Goal: Task Accomplishment & Management: Manage account settings

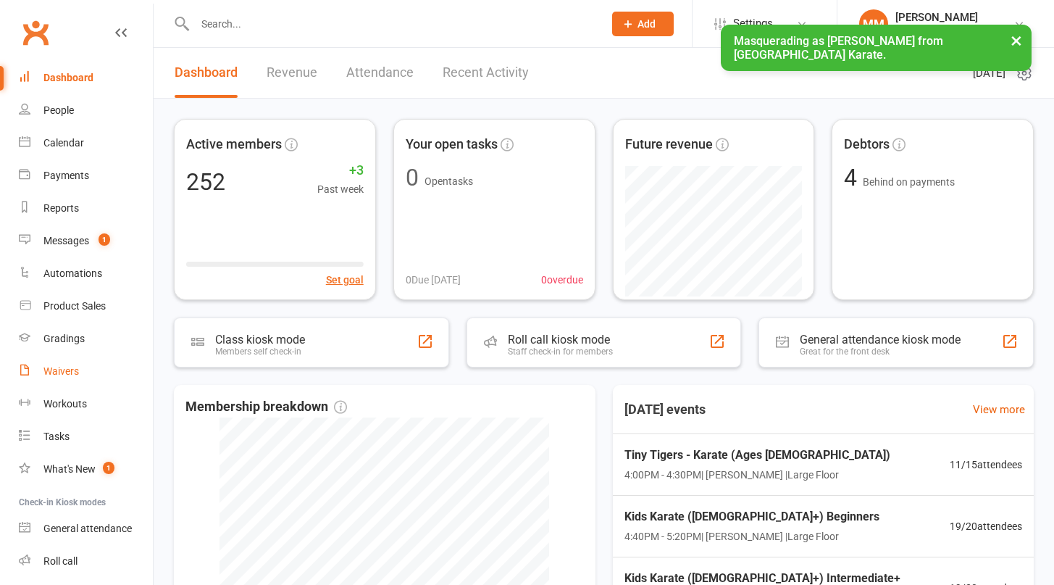
click at [58, 372] on div "Waivers" at bounding box center [60, 371] width 35 height 12
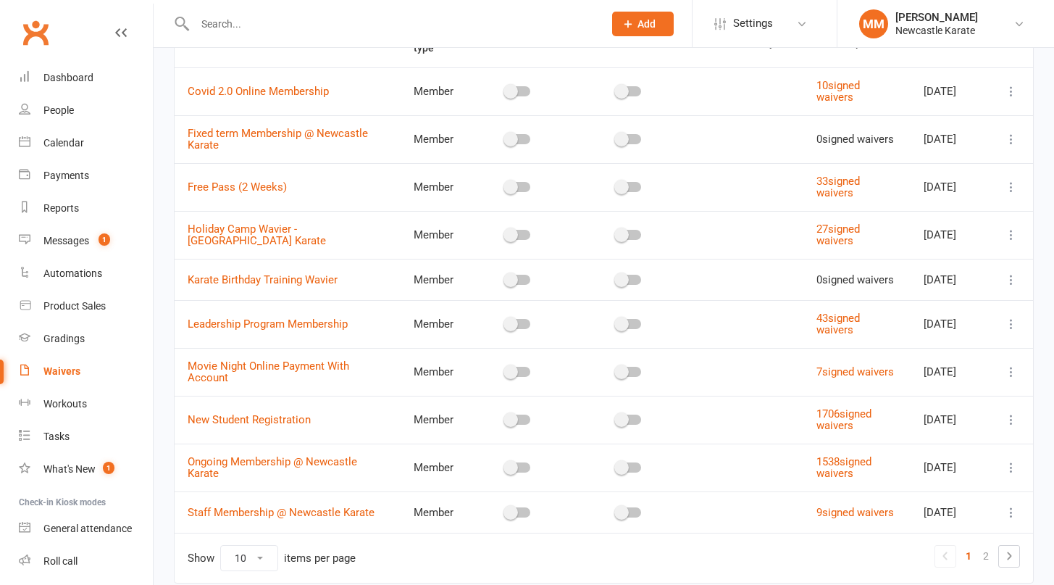
scroll to position [195, 0]
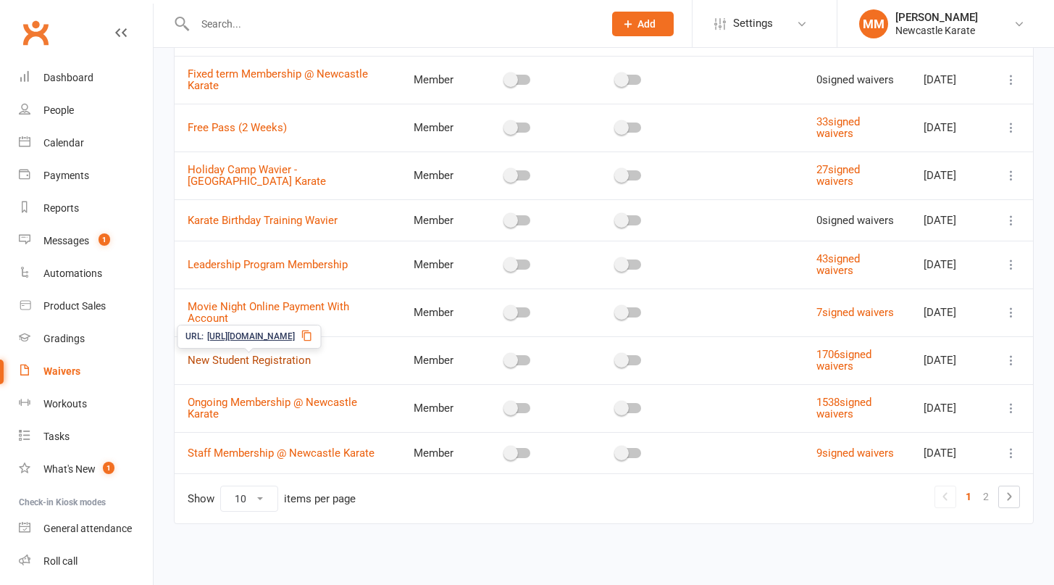
click at [259, 356] on link "New Student Registration" at bounding box center [249, 360] width 123 height 13
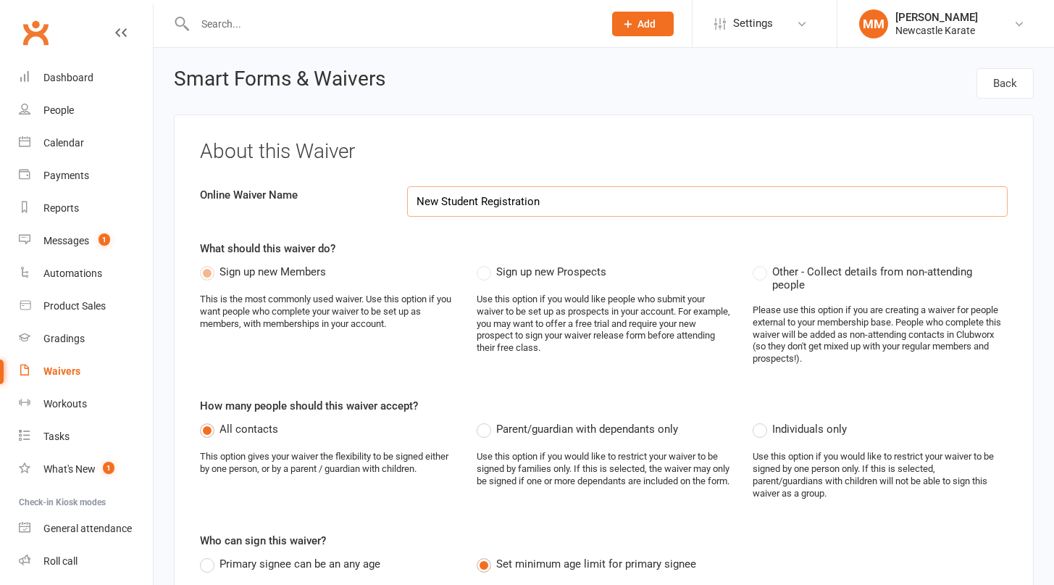
select select "applies_to_all_signees"
select select "copy_answers_for_primary_signee"
select select "checkbox"
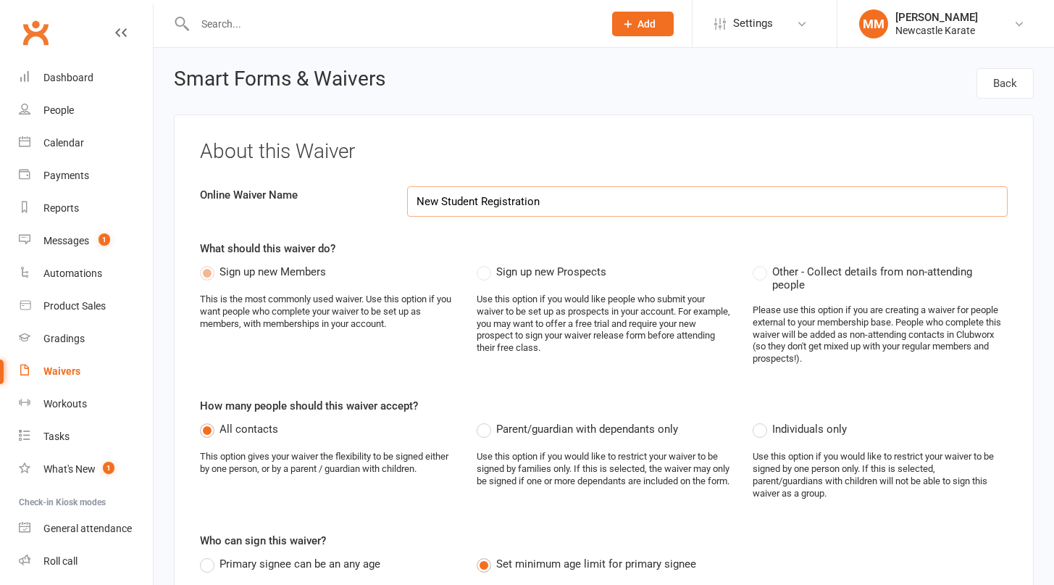
select select "checkbox"
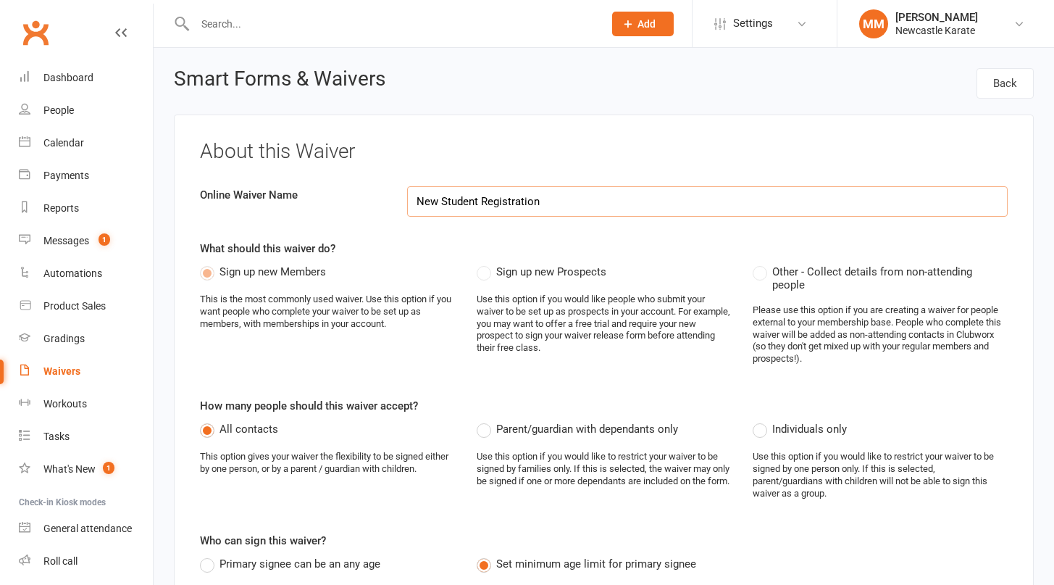
select select "select"
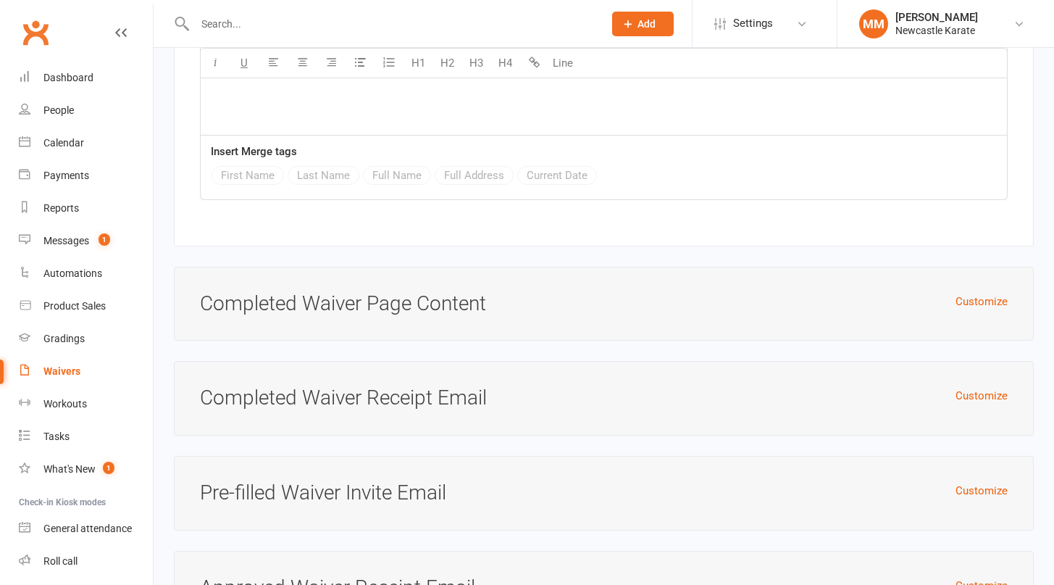
scroll to position [5609, 0]
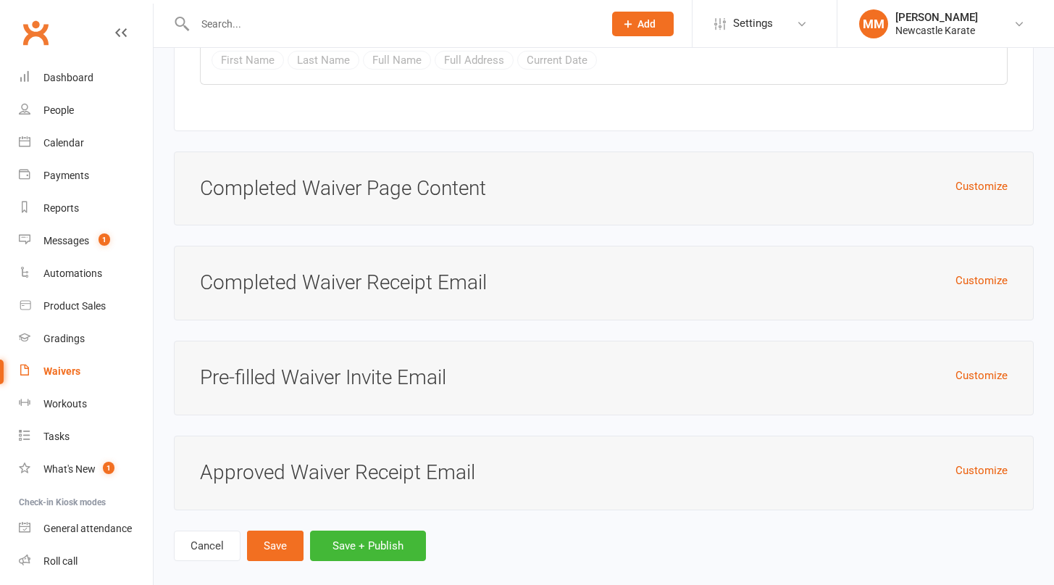
click at [460, 367] on h3 "Pre-filled Waiver Invite Email" at bounding box center [604, 378] width 808 height 22
click at [988, 367] on button "Customize" at bounding box center [982, 375] width 52 height 17
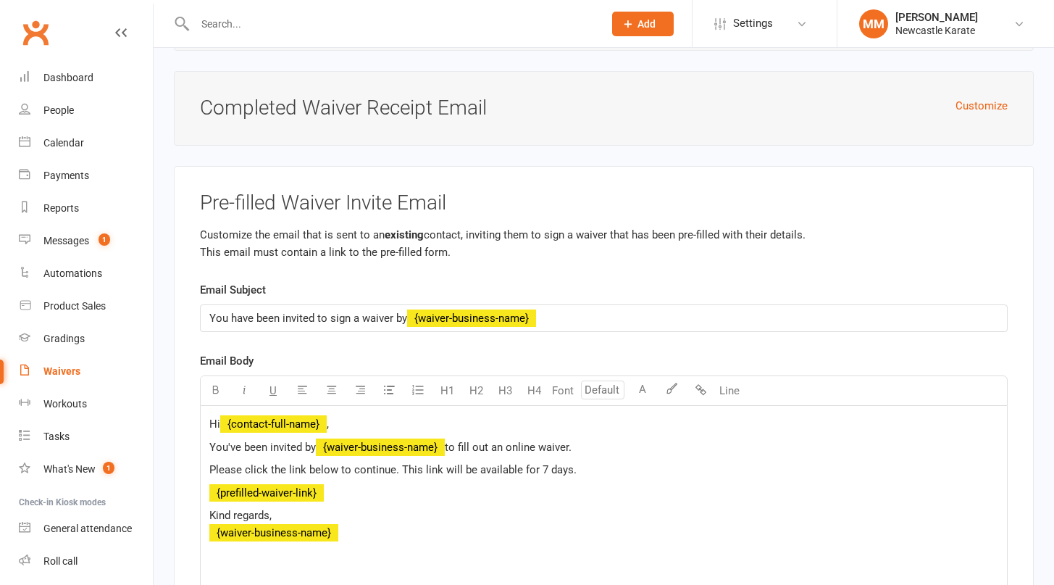
scroll to position [5517, 0]
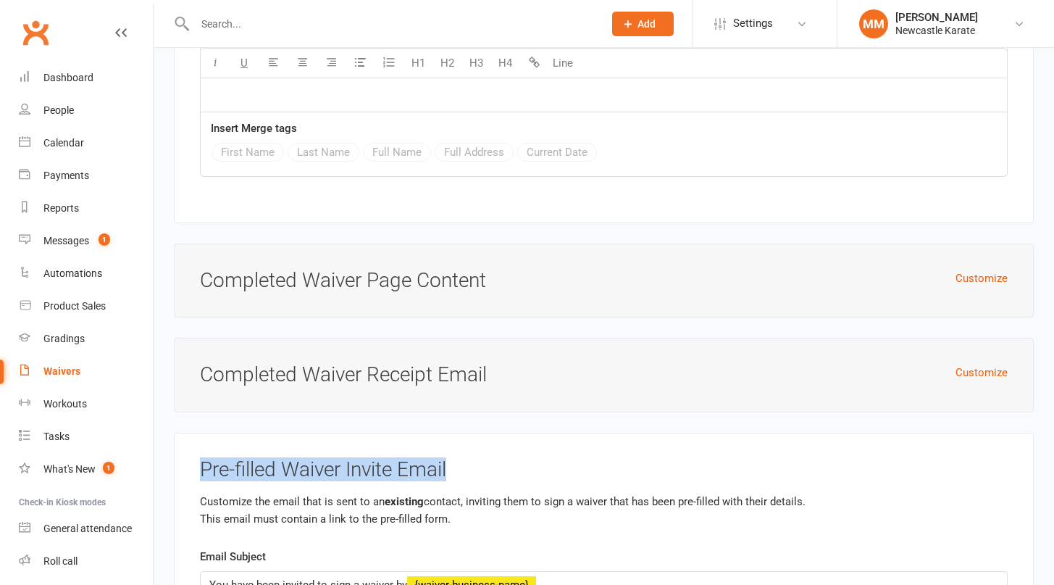
drag, startPoint x: 462, startPoint y: 450, endPoint x: 191, endPoint y: 446, distance: 271.7
copy h3 "Pre-filled Waiver Invite Email"
click at [60, 106] on div "People" at bounding box center [58, 110] width 30 height 12
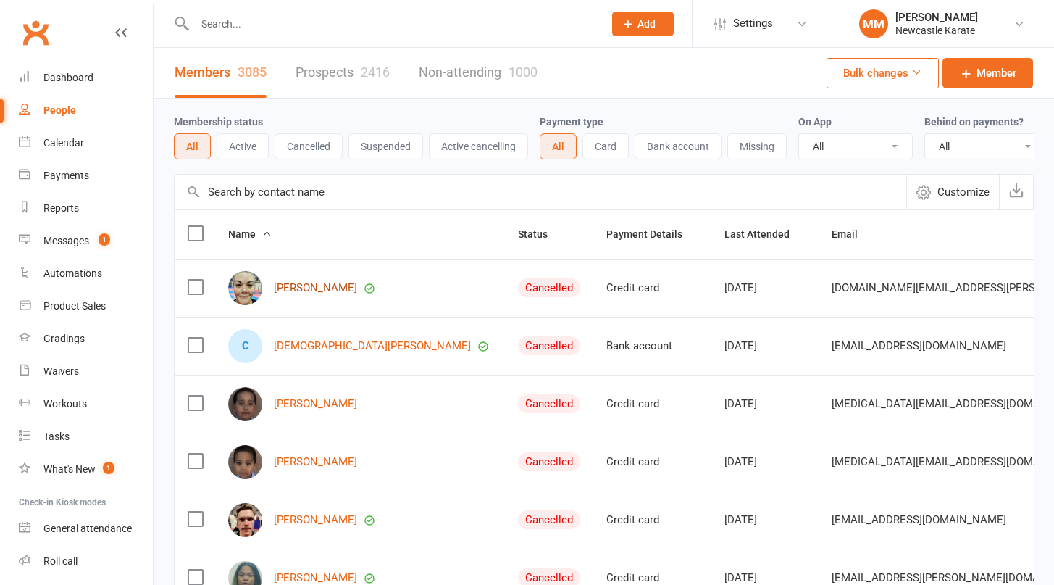
click at [309, 294] on link "Kaysha Abbott" at bounding box center [315, 288] width 83 height 12
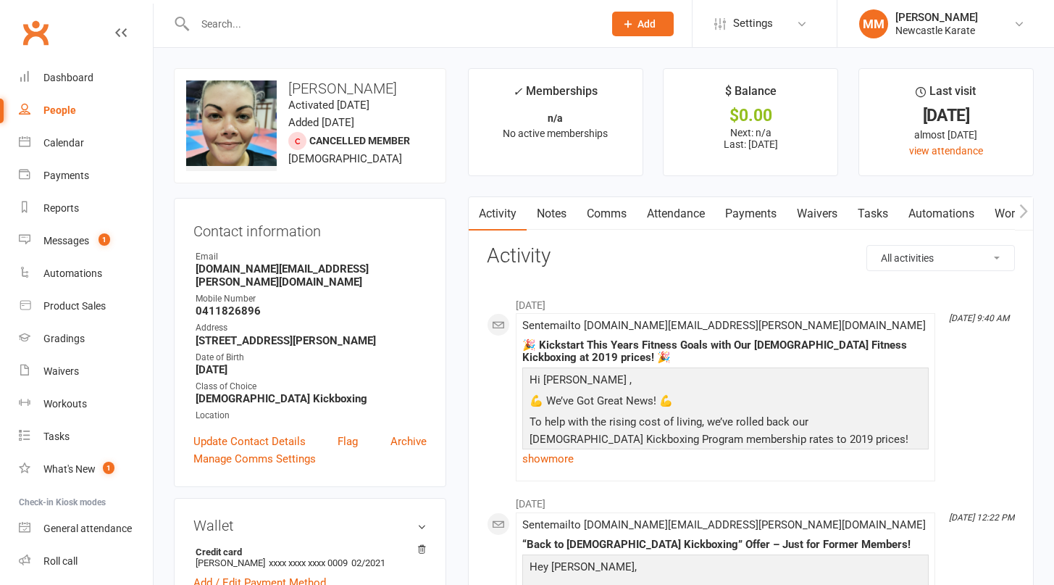
click at [824, 212] on link "Waivers" at bounding box center [817, 213] width 61 height 33
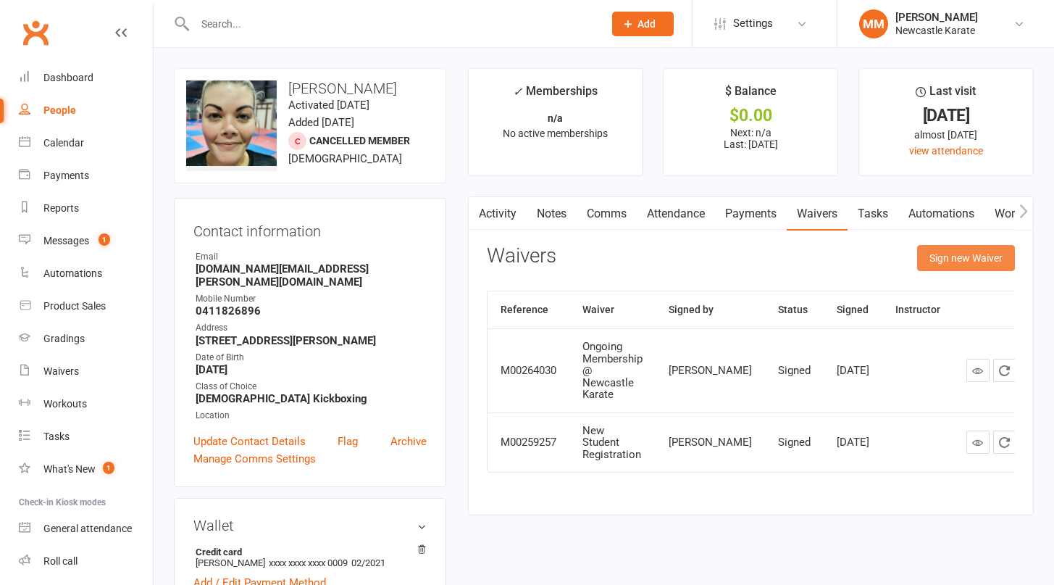
click at [963, 259] on button "Sign new Waiver" at bounding box center [966, 258] width 98 height 26
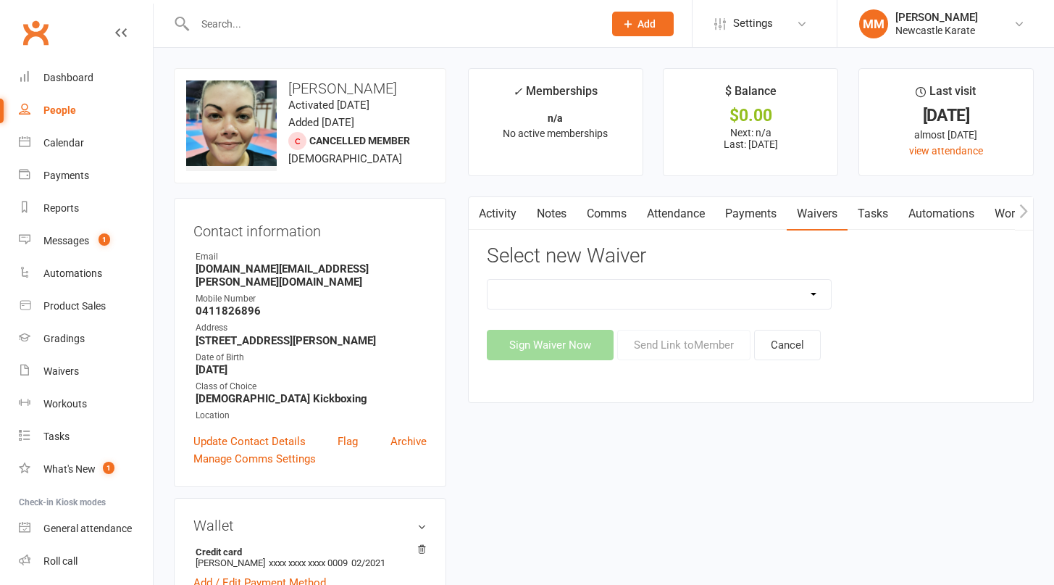
select select "89"
click option "New Student Registration" at bounding box center [0, 0] width 0 height 0
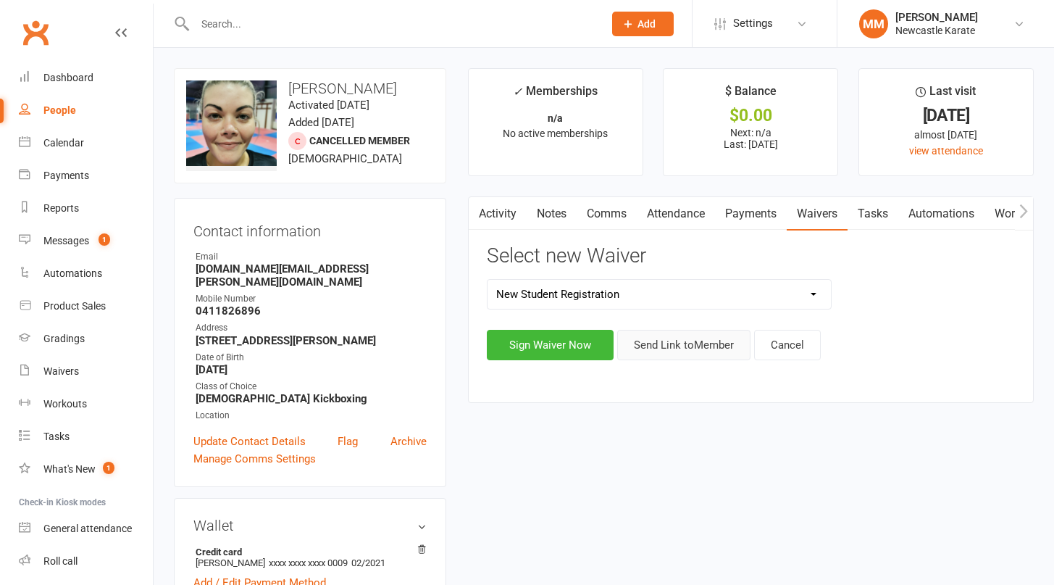
click at [708, 360] on button "Send Link to Member" at bounding box center [683, 345] width 133 height 30
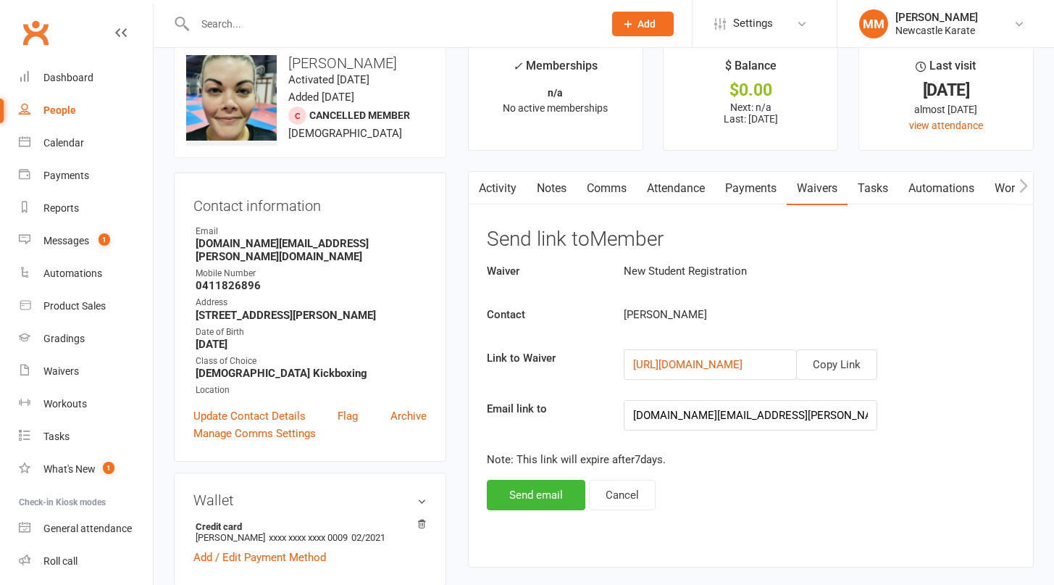
scroll to position [26, 0]
click at [826, 191] on link "Waivers" at bounding box center [817, 187] width 61 height 33
click at [626, 509] on button "Cancel" at bounding box center [622, 494] width 67 height 30
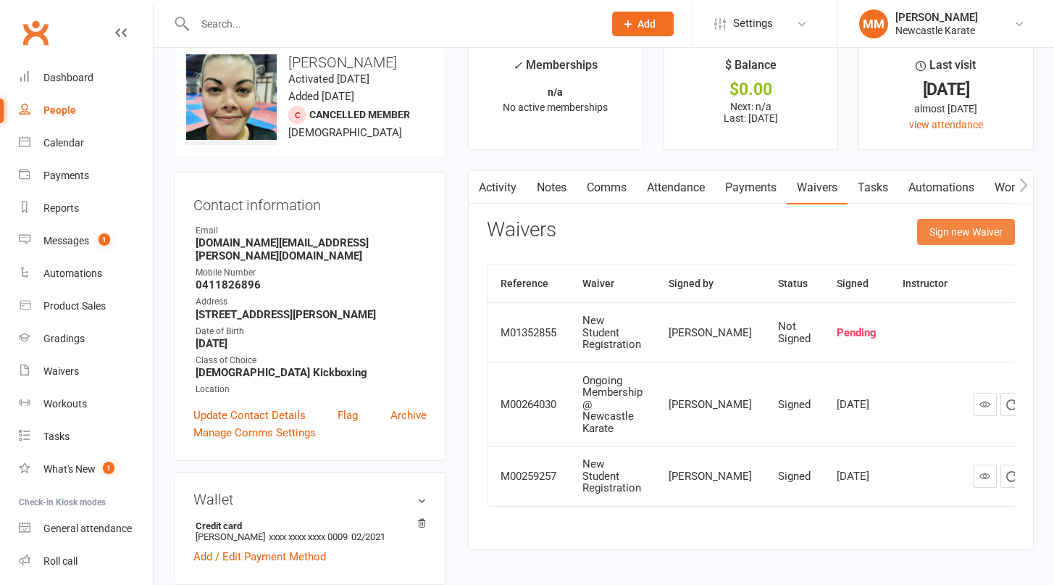
click at [953, 245] on button "Sign new Waiver" at bounding box center [966, 232] width 98 height 26
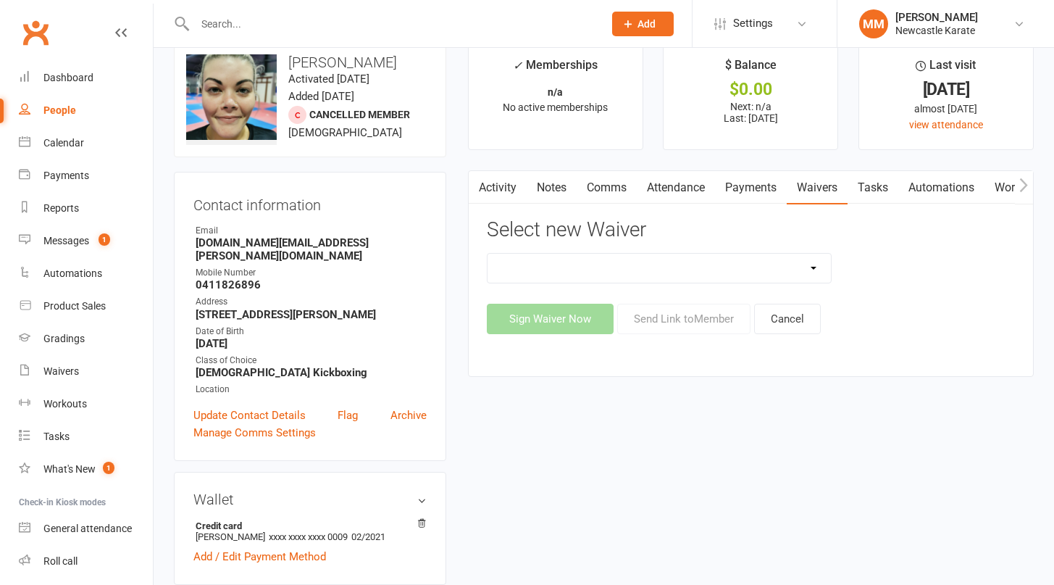
select select "89"
click option "New Student Registration" at bounding box center [0, 0] width 0 height 0
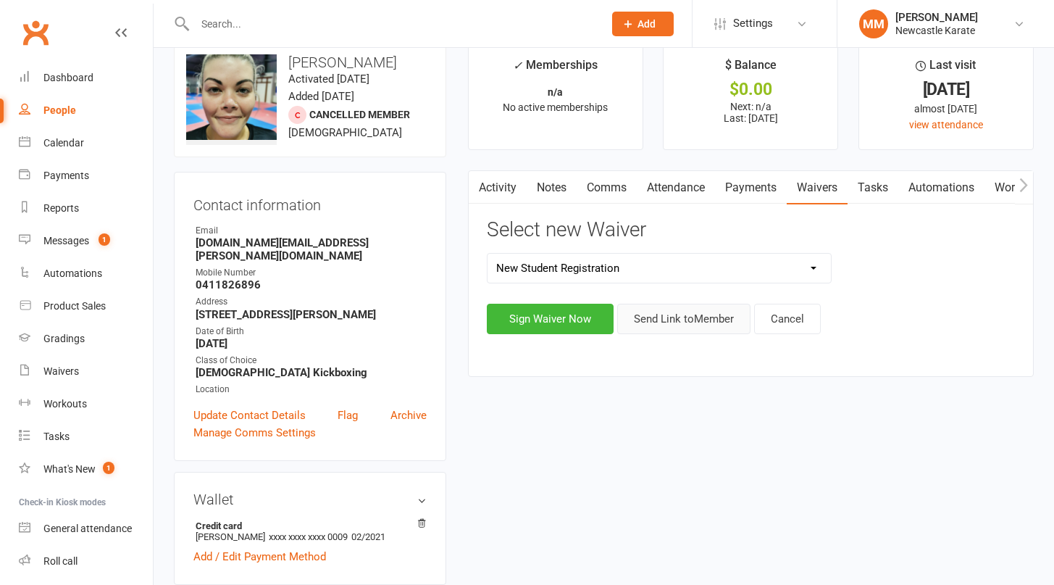
click at [709, 334] on button "Send Link to Member" at bounding box center [683, 319] width 133 height 30
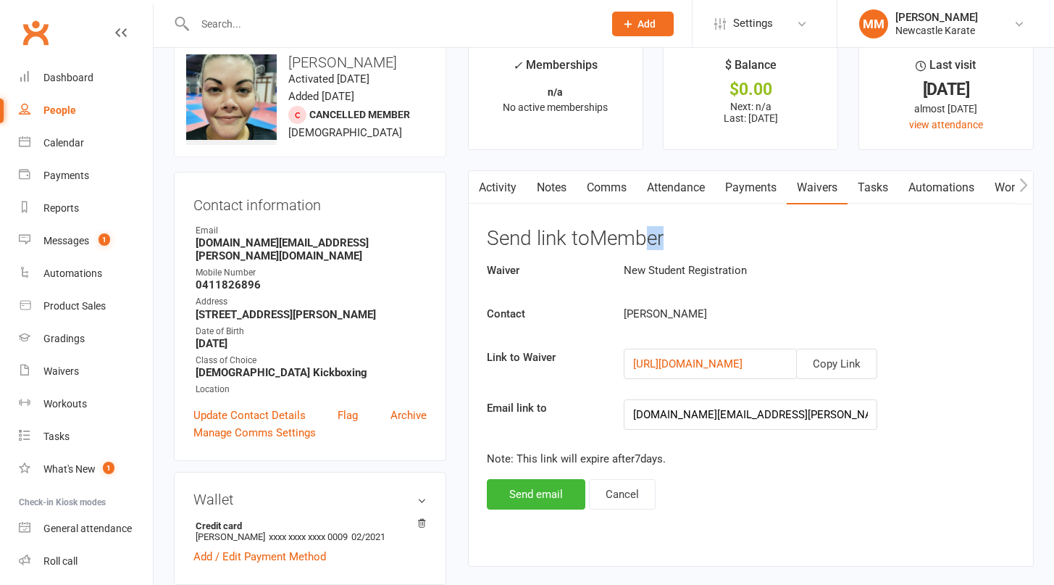
drag, startPoint x: 675, startPoint y: 253, endPoint x: 651, endPoint y: 251, distance: 24.0
click at [651, 250] on h3 "Send link to Member" at bounding box center [751, 238] width 528 height 22
click at [632, 504] on button "Cancel" at bounding box center [622, 494] width 67 height 30
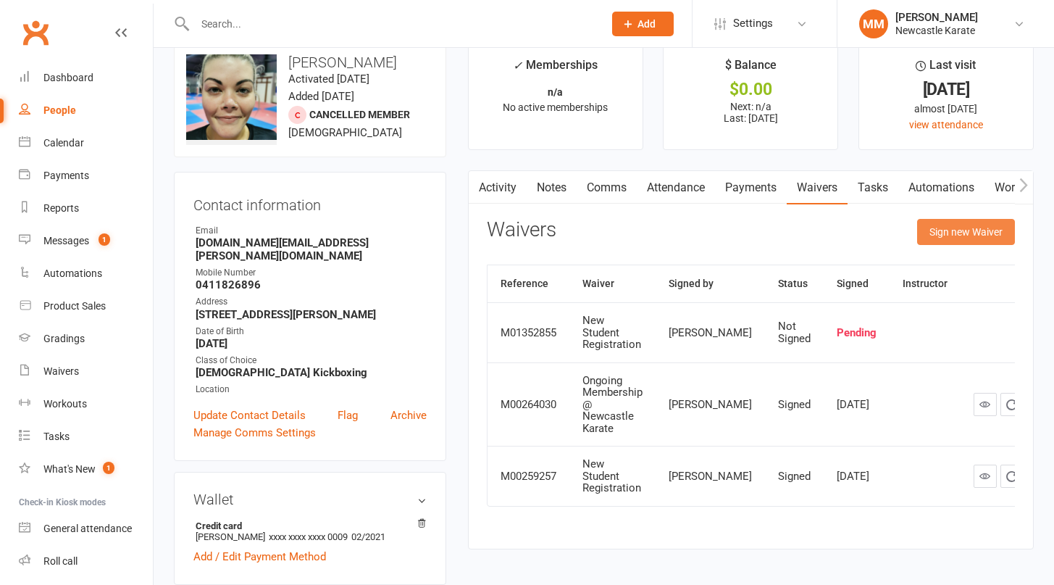
click at [944, 245] on button "Sign new Waiver" at bounding box center [966, 232] width 98 height 26
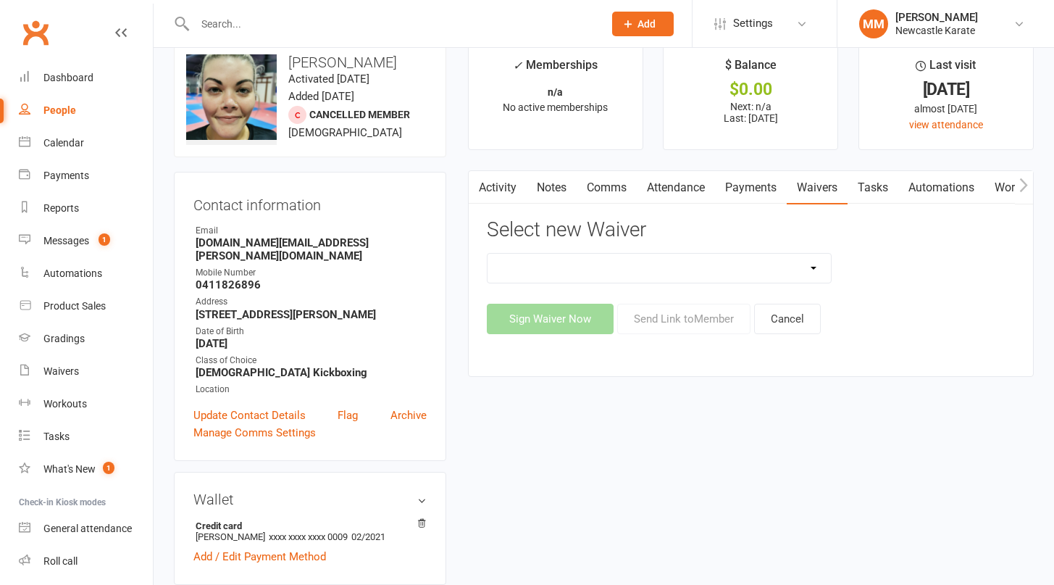
select select "89"
click option "New Student Registration" at bounding box center [0, 0] width 0 height 0
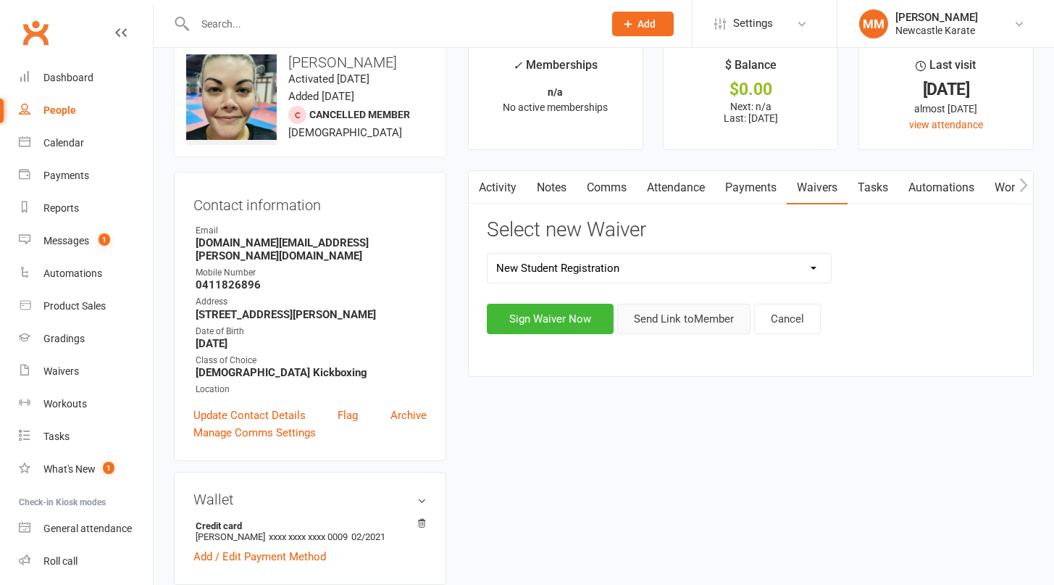
click at [712, 328] on button "Send Link to Member" at bounding box center [683, 319] width 133 height 30
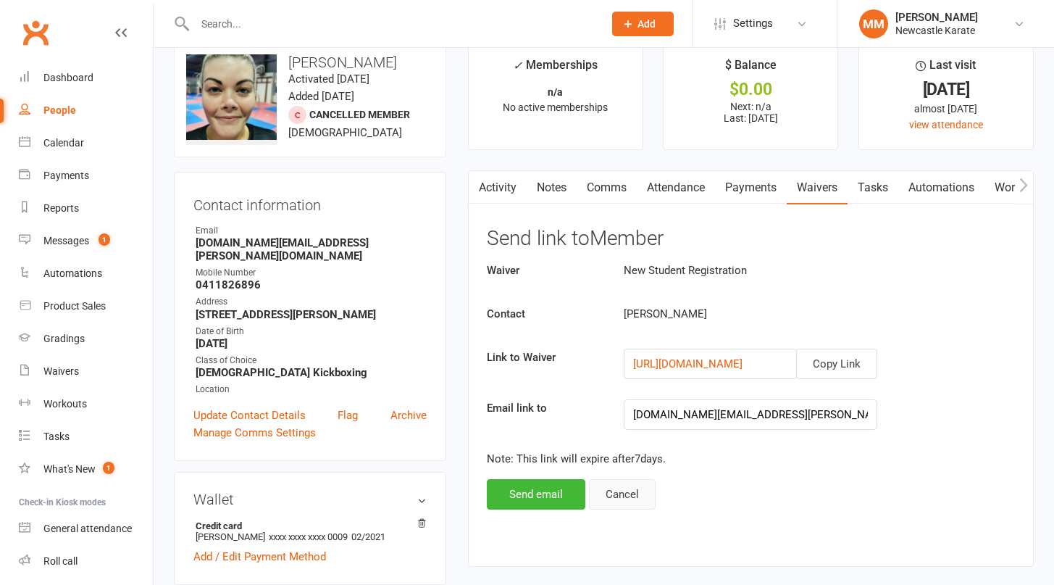
click at [609, 500] on button "Cancel" at bounding box center [622, 494] width 67 height 30
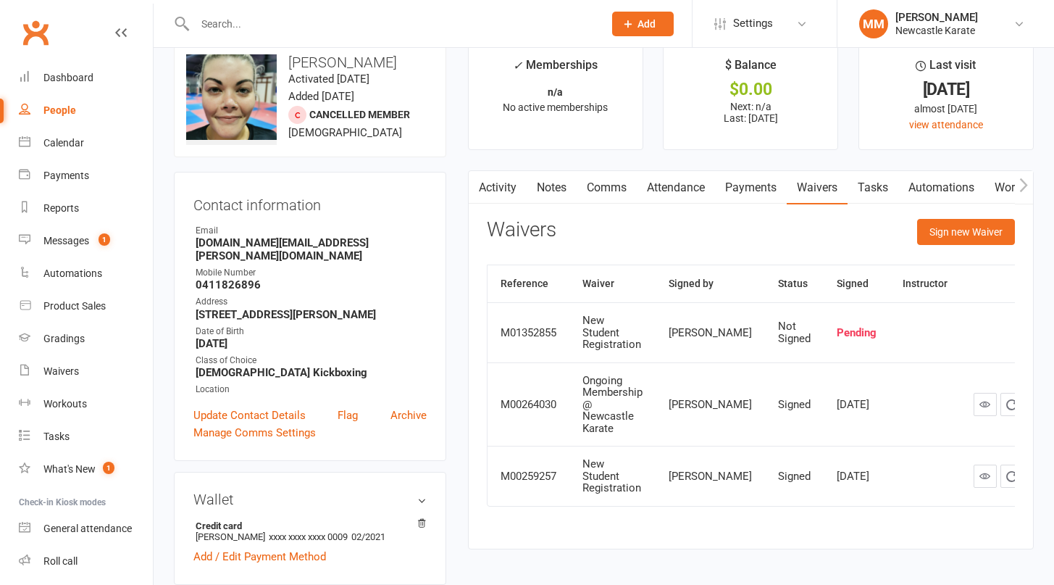
click at [853, 196] on link "Tasks" at bounding box center [873, 187] width 51 height 33
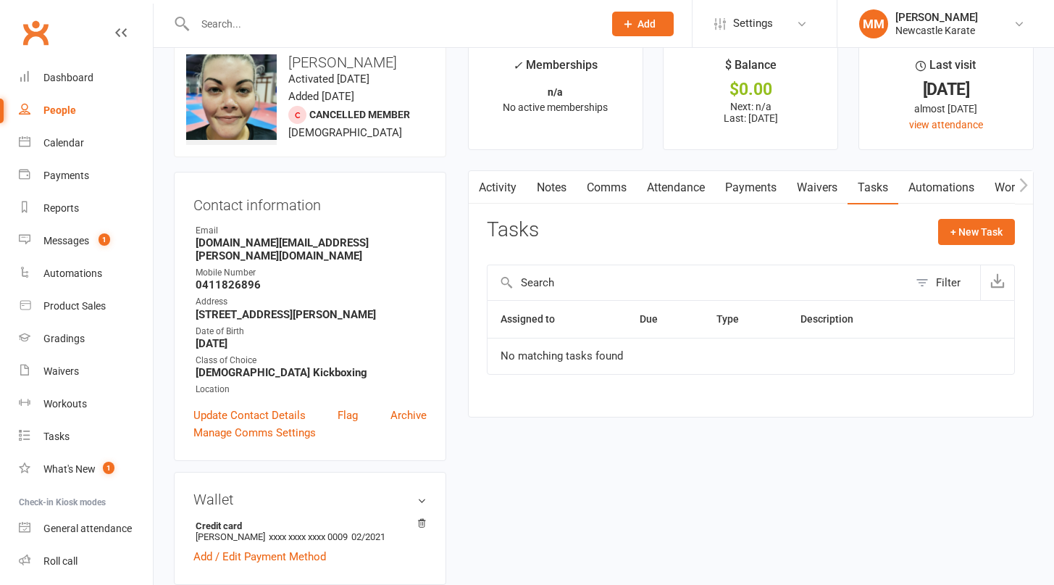
click at [818, 193] on link "Waivers" at bounding box center [817, 187] width 61 height 33
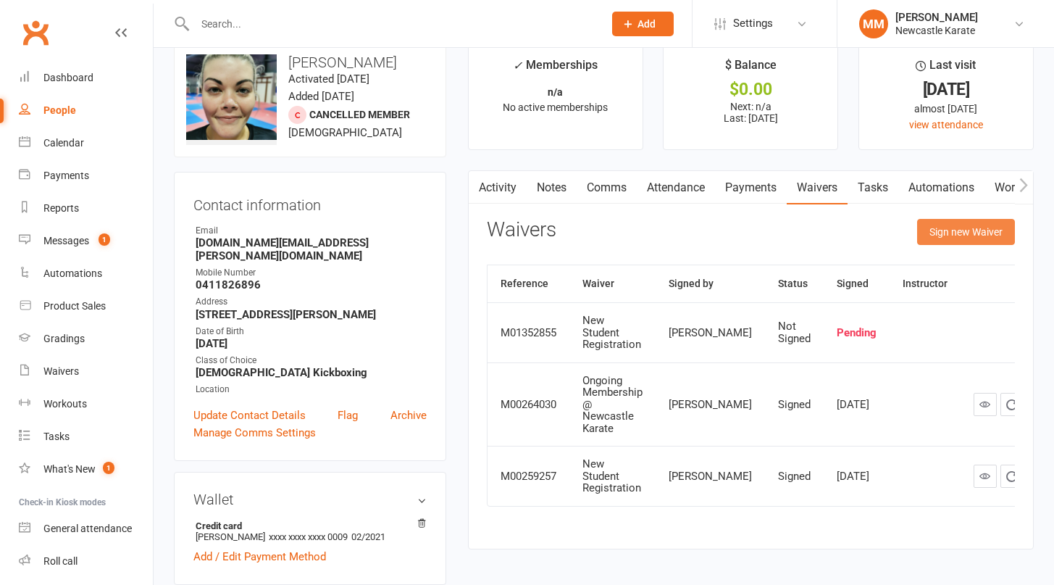
click at [957, 245] on button "Sign new Waiver" at bounding box center [966, 232] width 98 height 26
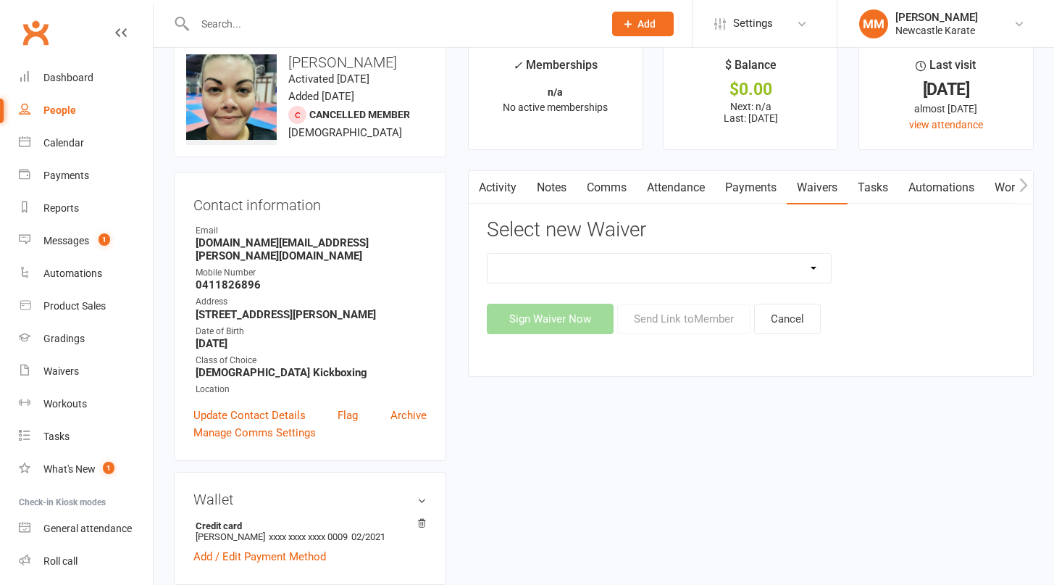
select select "89"
click option "New Student Registration" at bounding box center [0, 0] width 0 height 0
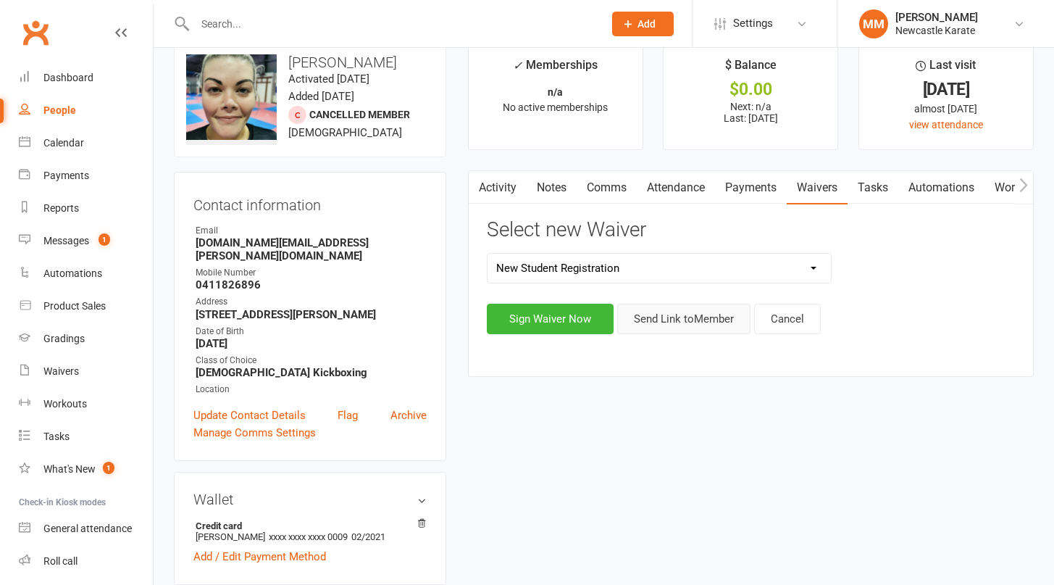
click at [686, 334] on button "Send Link to Member" at bounding box center [683, 319] width 133 height 30
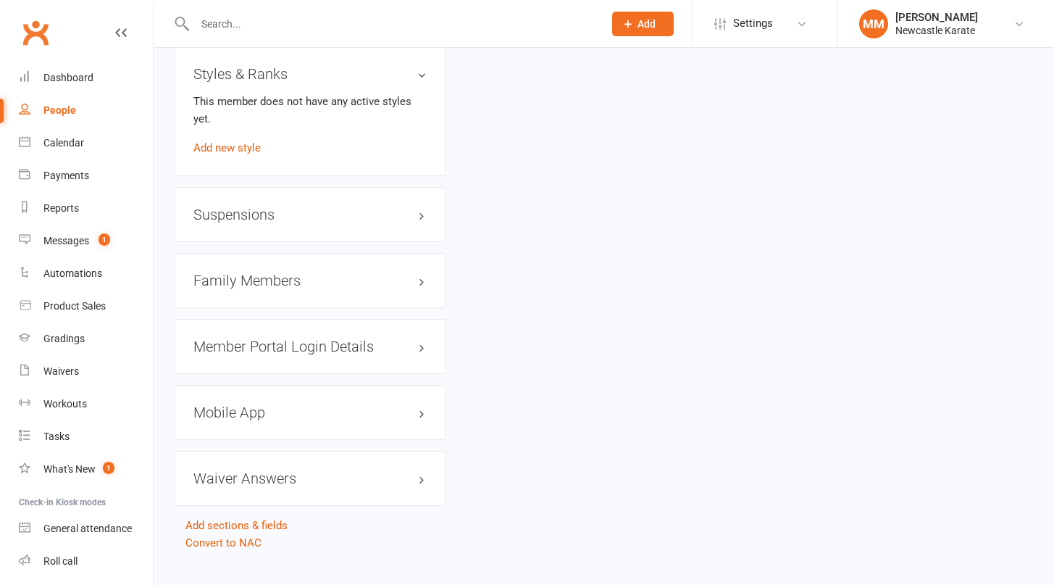
scroll to position [957, 0]
click at [327, 404] on div "Mobile App" at bounding box center [310, 410] width 272 height 55
click at [327, 412] on h3 "Mobile App" at bounding box center [309, 411] width 233 height 16
click at [263, 465] on link "Manage Settings" at bounding box center [233, 465] width 81 height 13
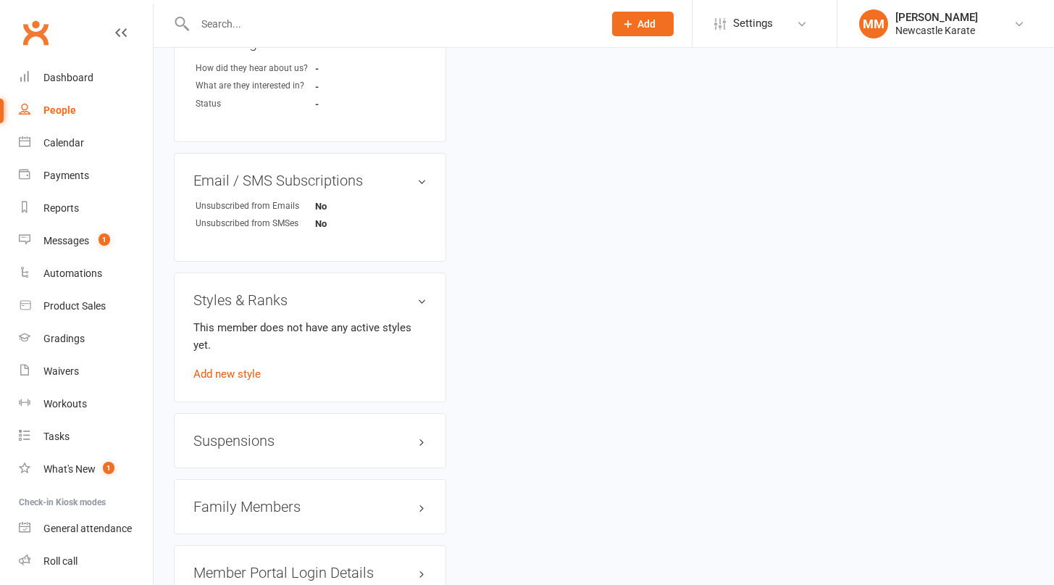
scroll to position [1035, 0]
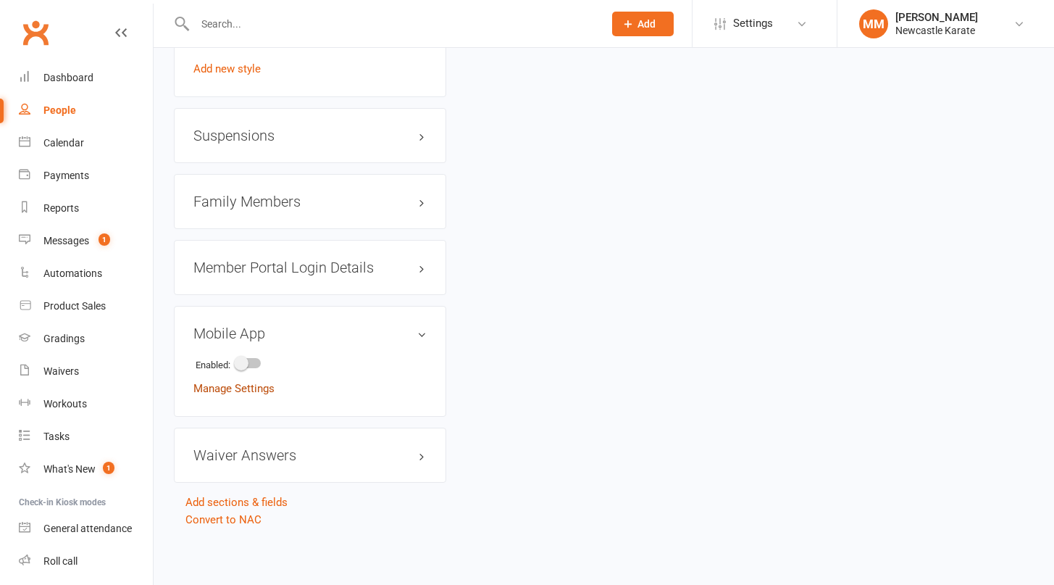
click at [250, 390] on link "Manage Settings" at bounding box center [233, 388] width 81 height 13
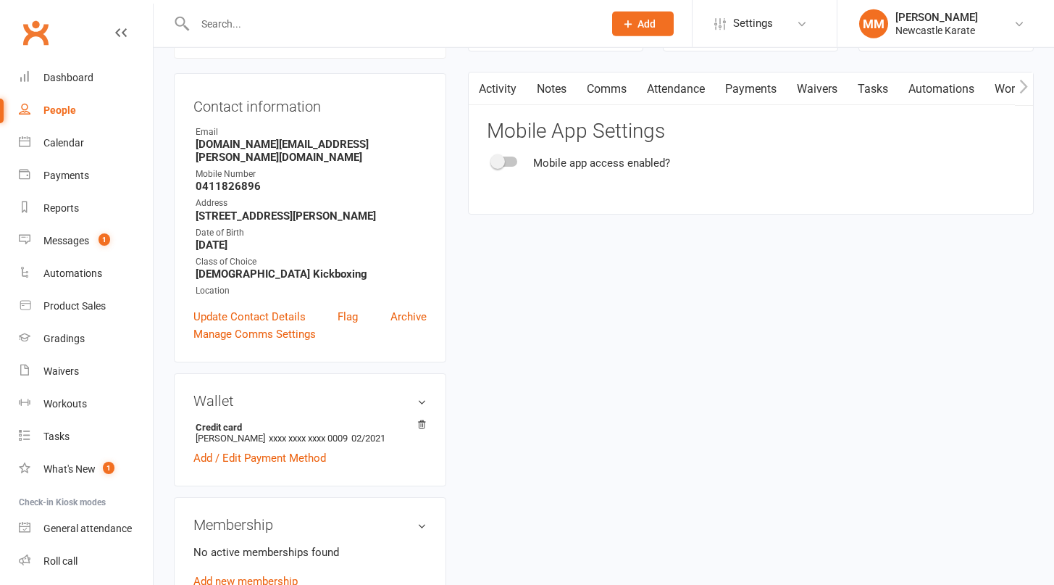
scroll to position [124, 0]
click at [51, 120] on link "People" at bounding box center [86, 110] width 134 height 33
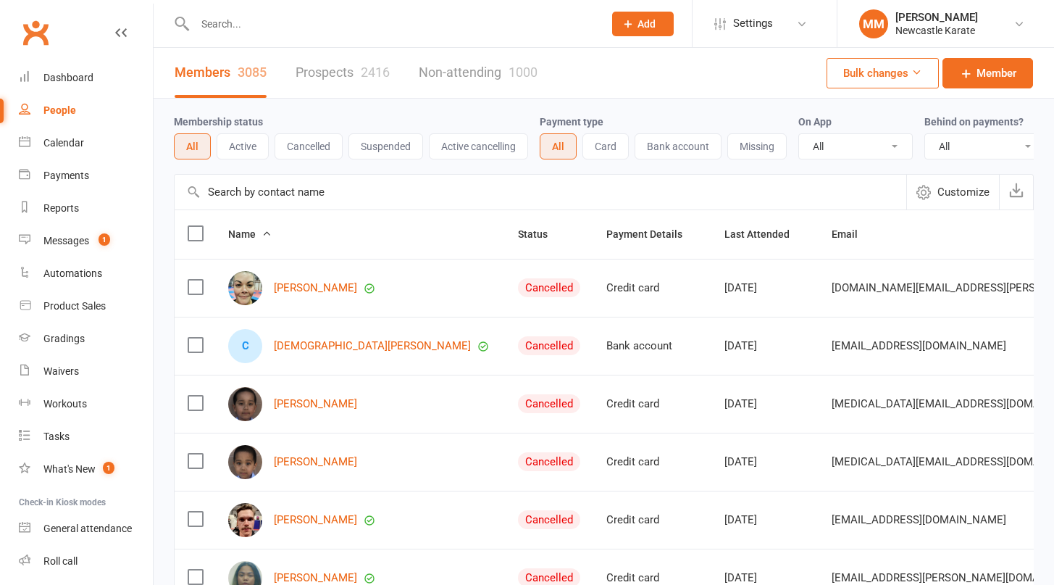
select select "true"
click option "Yes" at bounding box center [0, 0] width 0 height 0
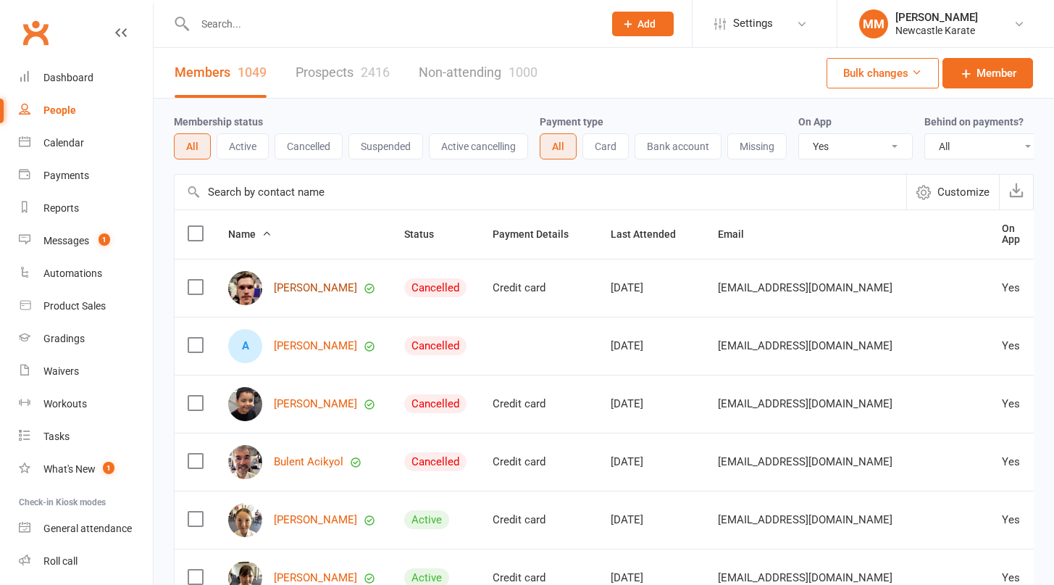
click at [319, 294] on link "Daniel Abrams" at bounding box center [315, 288] width 83 height 12
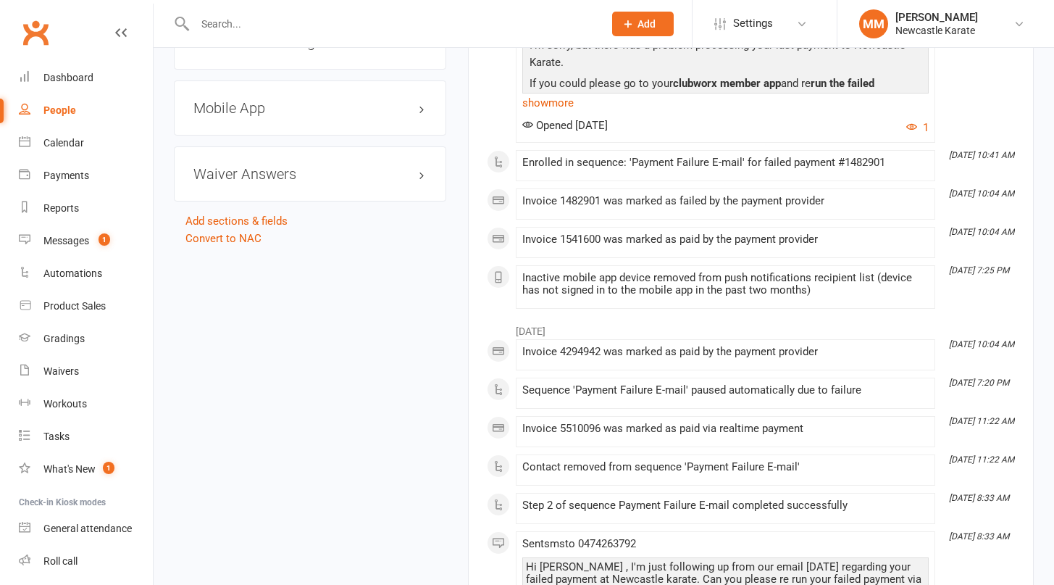
scroll to position [1217, 0]
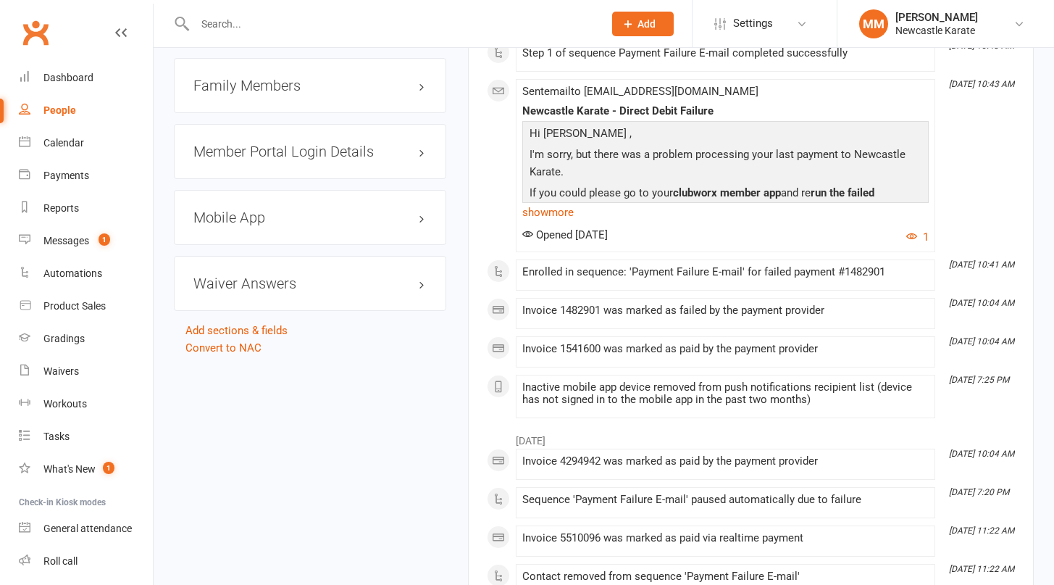
click at [296, 208] on div "Mobile App" at bounding box center [310, 217] width 272 height 55
click at [296, 220] on h3 "Mobile App" at bounding box center [309, 217] width 233 height 16
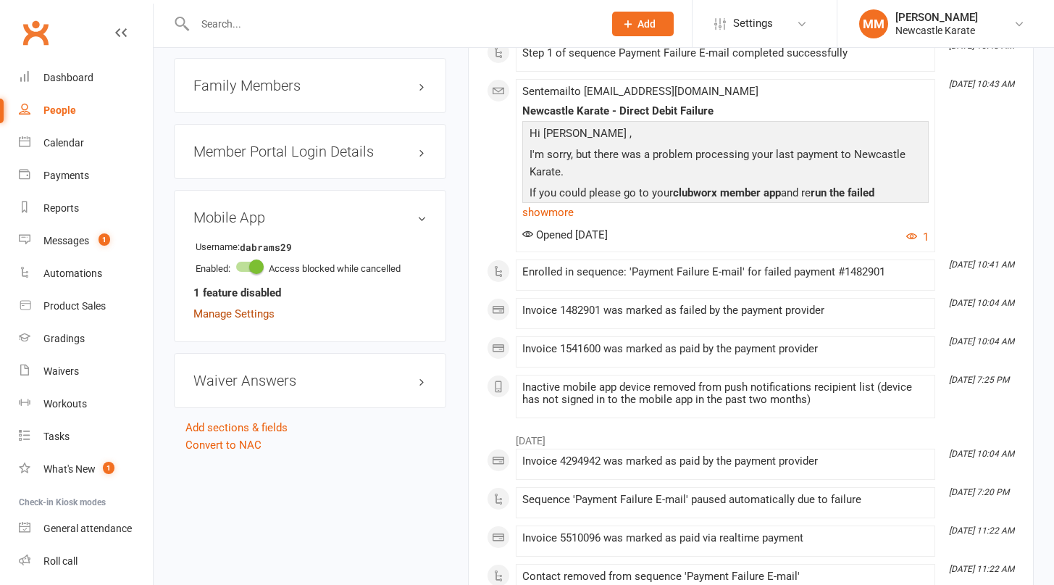
click at [245, 315] on link "Manage Settings" at bounding box center [233, 313] width 81 height 13
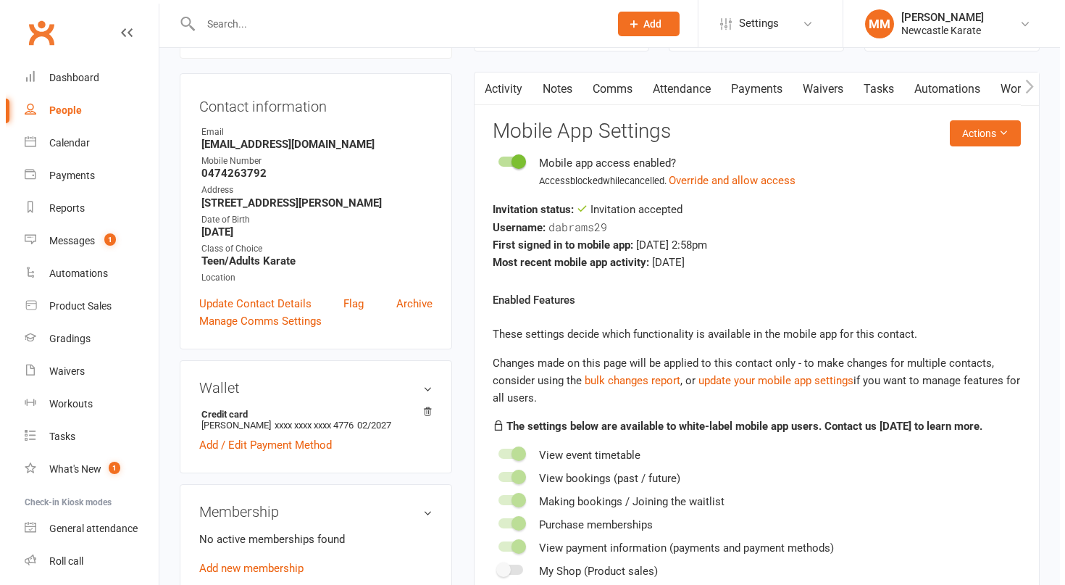
scroll to position [124, 0]
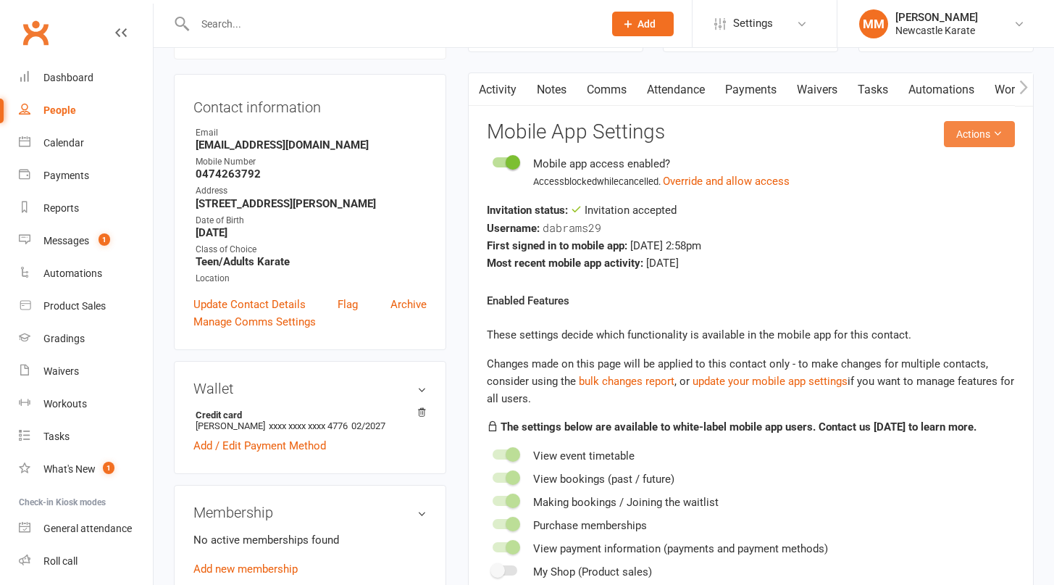
click at [971, 133] on button "Actions" at bounding box center [979, 134] width 71 height 26
click at [944, 173] on link "Send invitation email" at bounding box center [931, 177] width 143 height 29
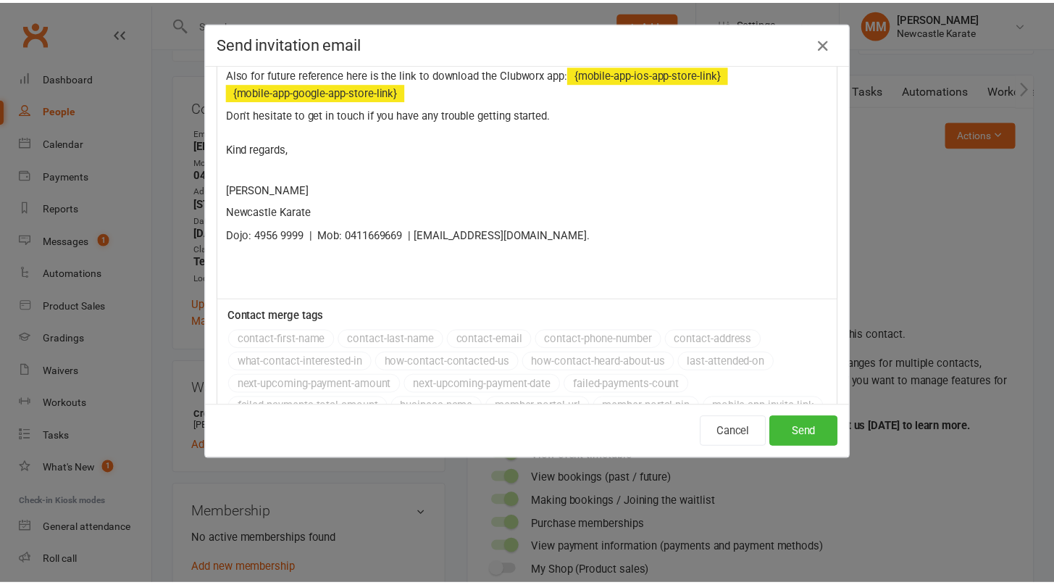
scroll to position [616, 0]
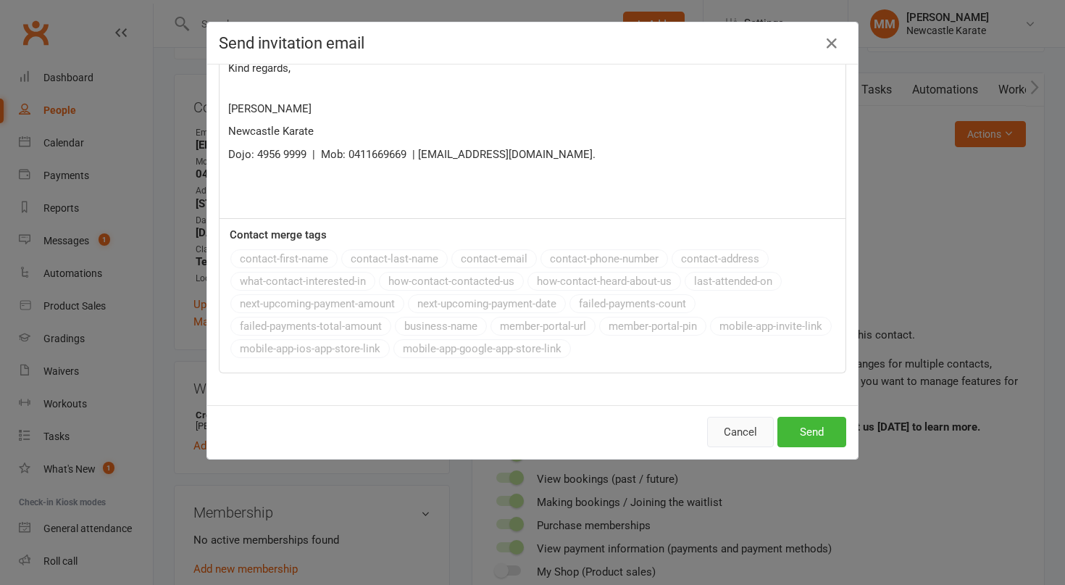
click at [735, 440] on button "Cancel" at bounding box center [740, 432] width 67 height 30
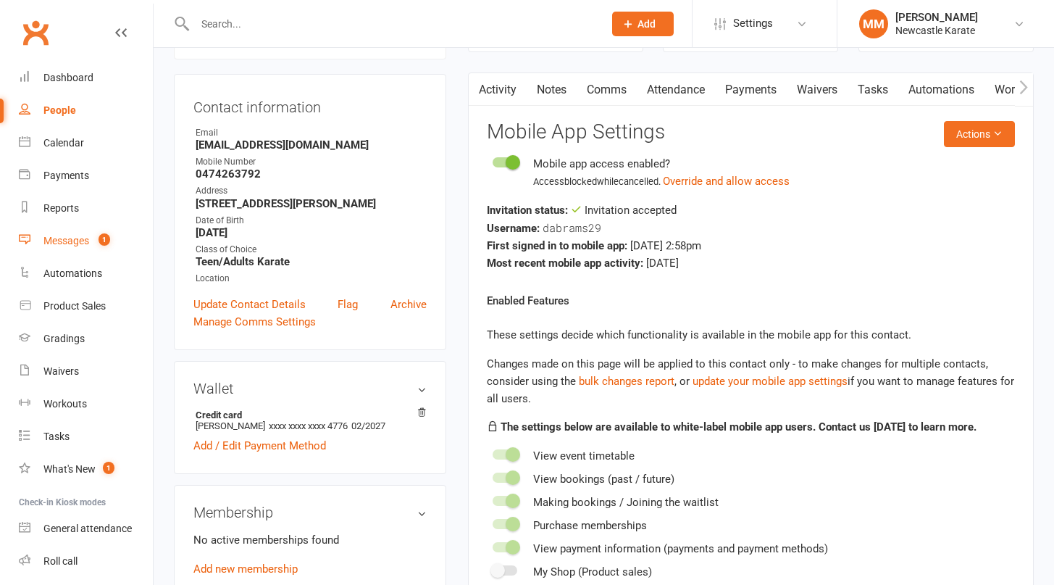
click at [59, 252] on link "Messages 1" at bounding box center [86, 241] width 134 height 33
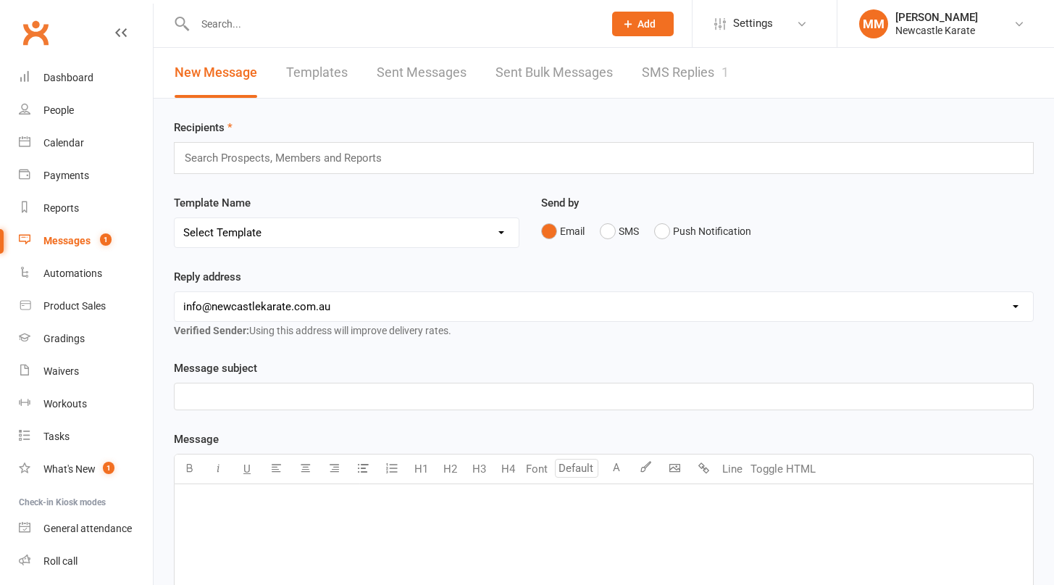
click at [342, 75] on link "Templates" at bounding box center [317, 73] width 62 height 50
select select "grid"
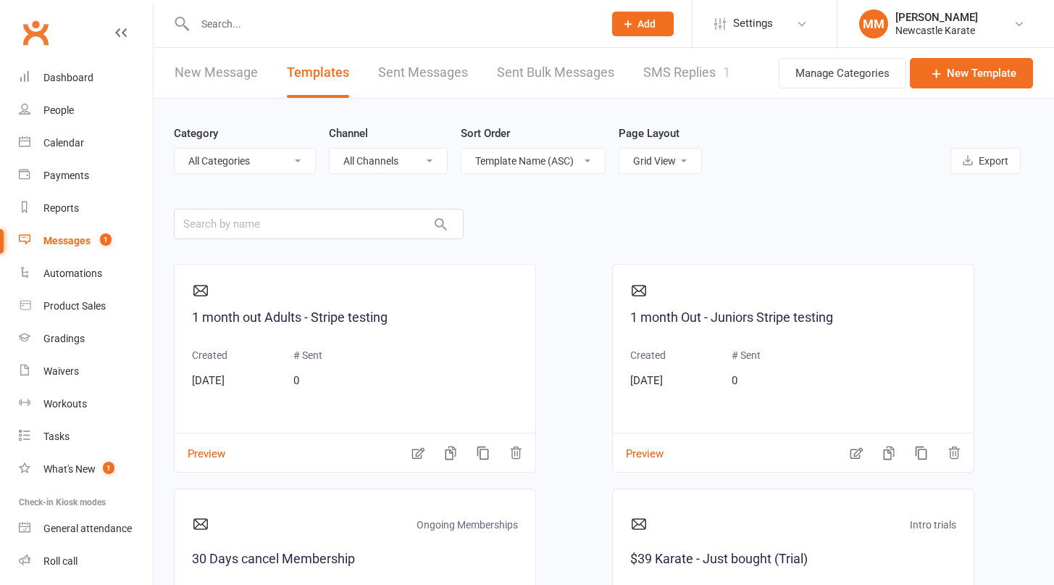
click option "All Channels" at bounding box center [0, 0] width 0 height 0
select select "email"
click option "Email" at bounding box center [0, 0] width 0 height 0
select select "11499"
click option "Signed up" at bounding box center [0, 0] width 0 height 0
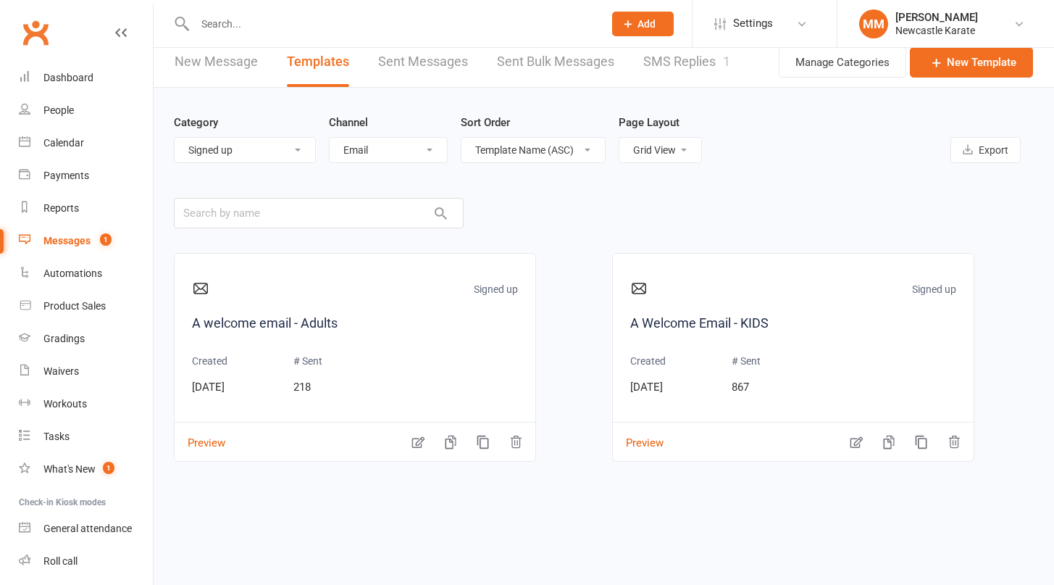
scroll to position [171, 0]
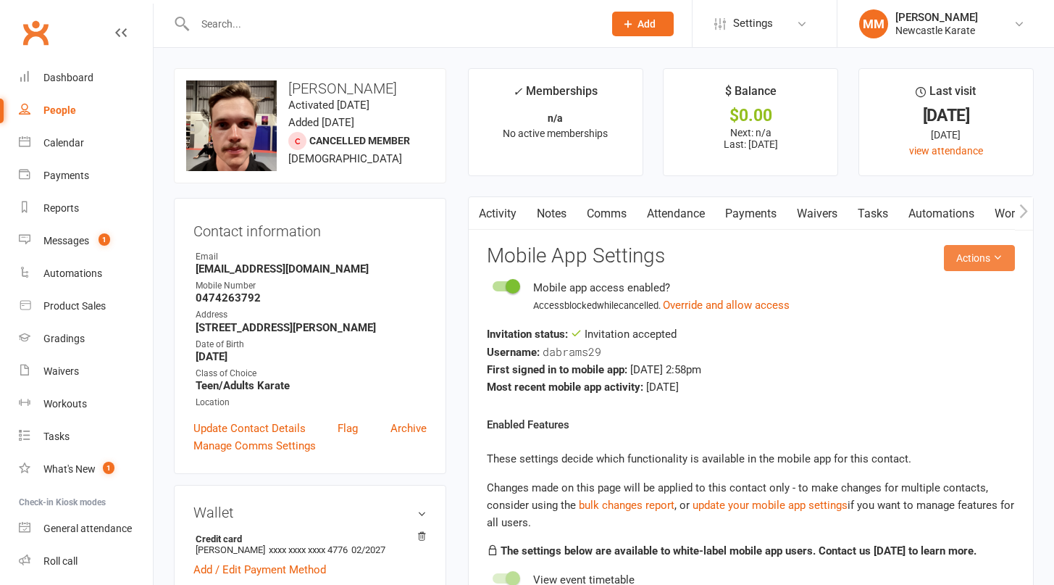
click at [988, 271] on button "Actions" at bounding box center [979, 258] width 71 height 26
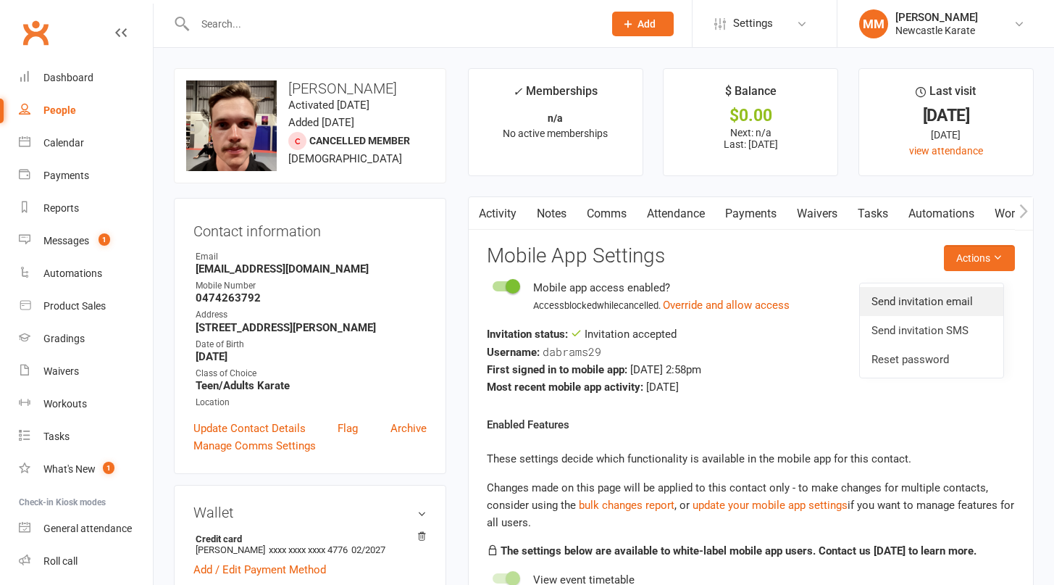
click at [969, 302] on link "Send invitation email" at bounding box center [931, 301] width 143 height 29
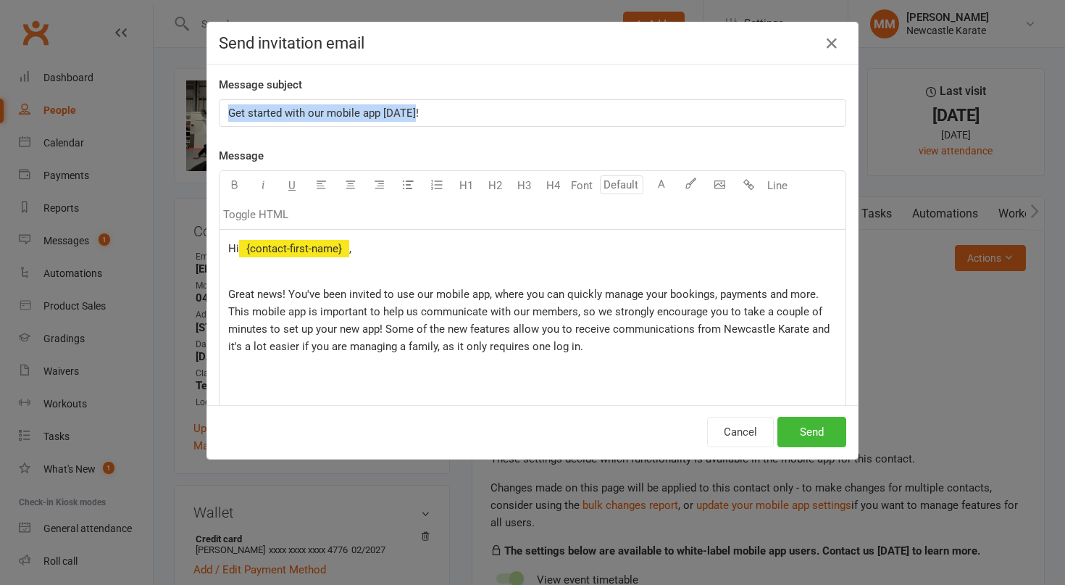
drag, startPoint x: 433, startPoint y: 110, endPoint x: 417, endPoint y: 133, distance: 27.1
click at [418, 127] on div "Get started with our mobile app today!" at bounding box center [532, 113] width 627 height 28
copy span "Get started with our mobile app today!"
click at [926, 348] on div "Send invitation email Message subject Get started with our mobile app today! Me…" at bounding box center [532, 292] width 1065 height 585
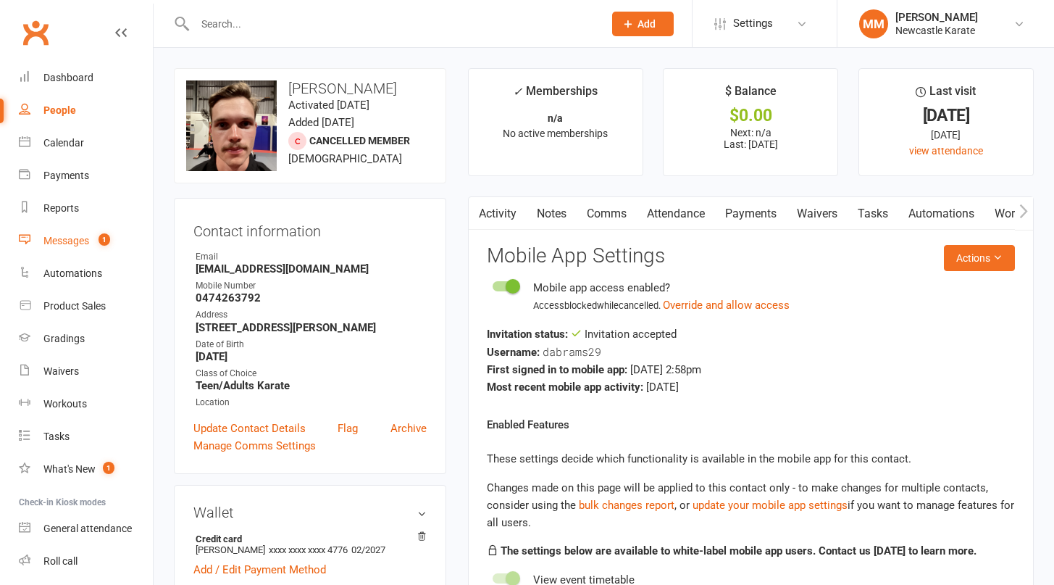
click at [75, 251] on link "Messages 1" at bounding box center [86, 241] width 134 height 33
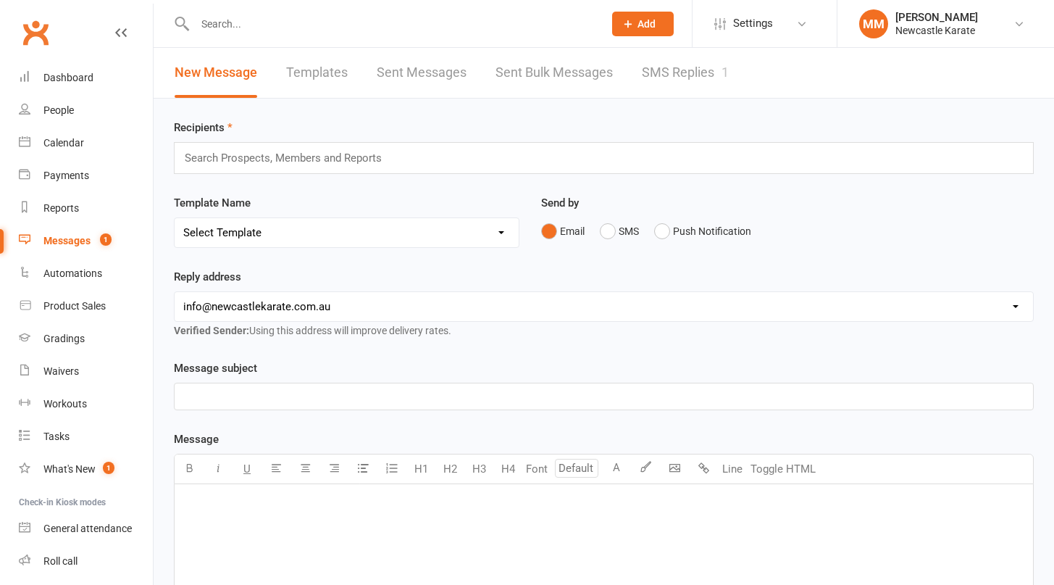
click at [340, 70] on link "Templates" at bounding box center [317, 73] width 62 height 50
select select "email"
select select "grid"
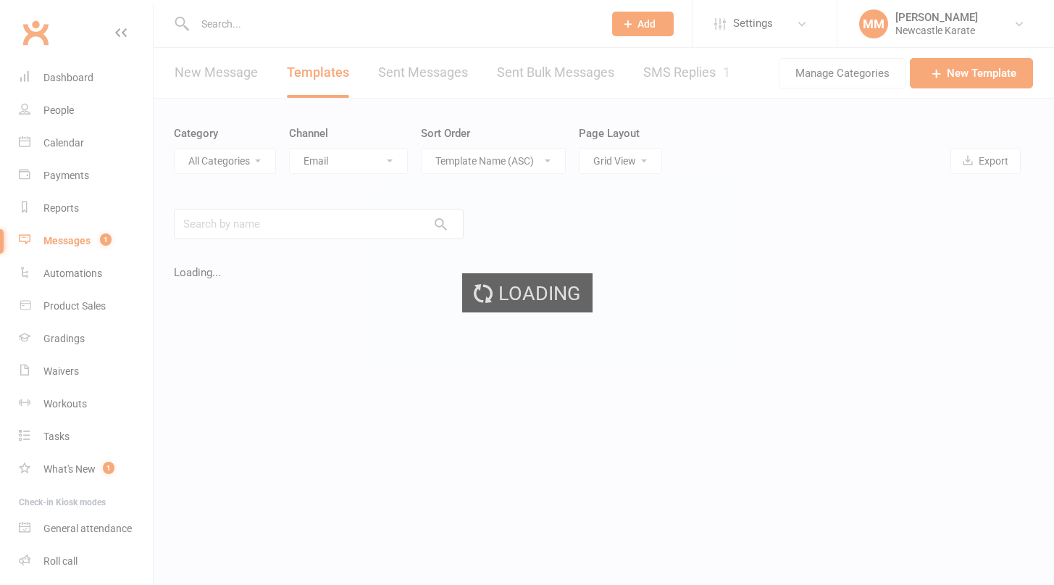
select select "11499"
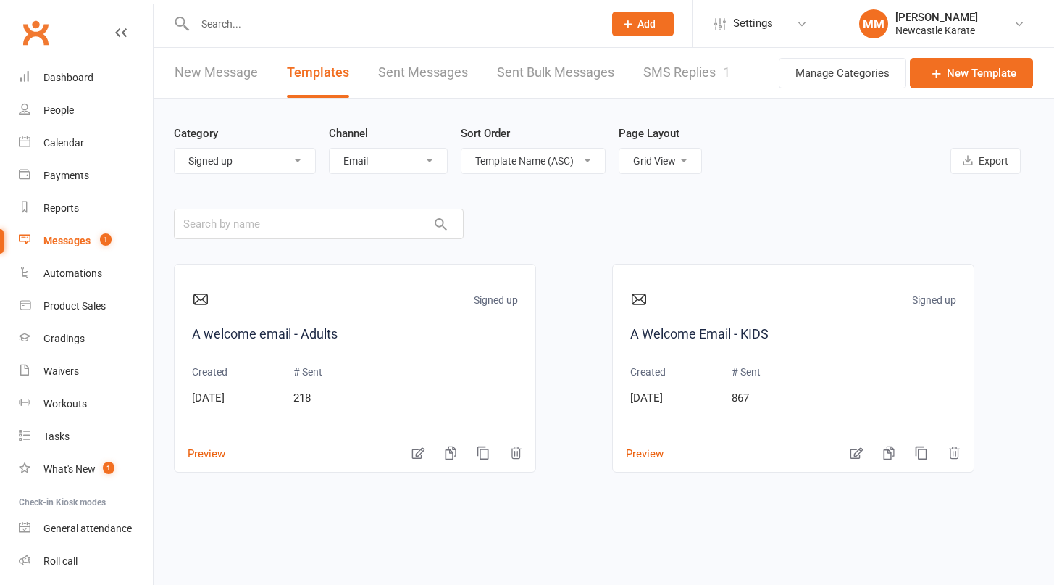
click at [305, 207] on main "Category All Categories (No category) 7F Enquiry Events Finance General Grading…" at bounding box center [604, 407] width 860 height 617
click at [298, 231] on input "text" at bounding box center [319, 224] width 290 height 30
paste input "Get started with our mobile app today!"
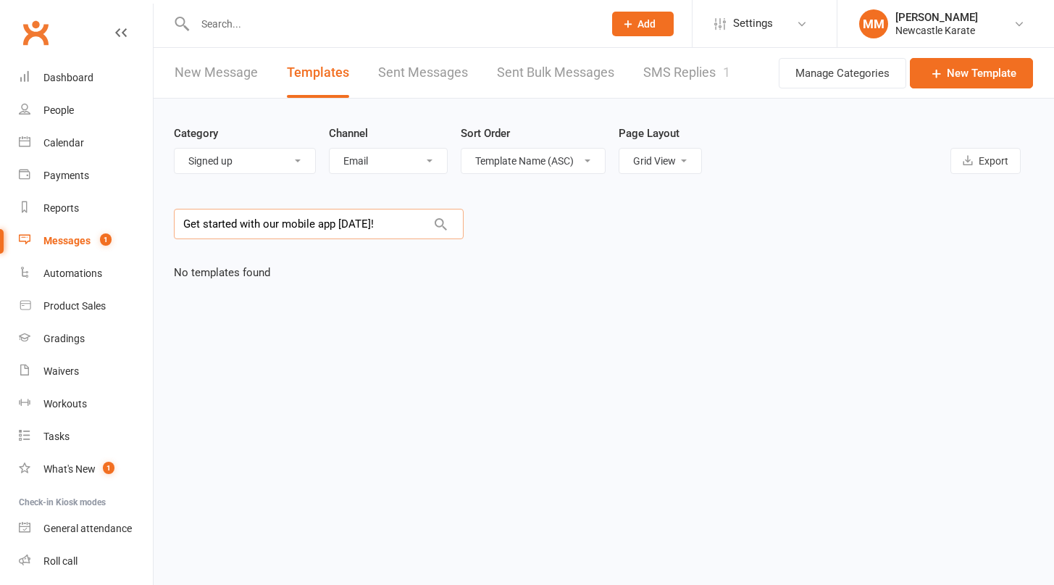
type input "Get started with our mobile app today!"
click at [175, 149] on select "All Categories (No category) 7F Enquiry Events Finance General Grading Intro tr…" at bounding box center [245, 161] width 141 height 25
select select
click option "All Categories" at bounding box center [0, 0] width 0 height 0
click at [268, 229] on input "Get started with our mobile app today!" at bounding box center [319, 224] width 290 height 30
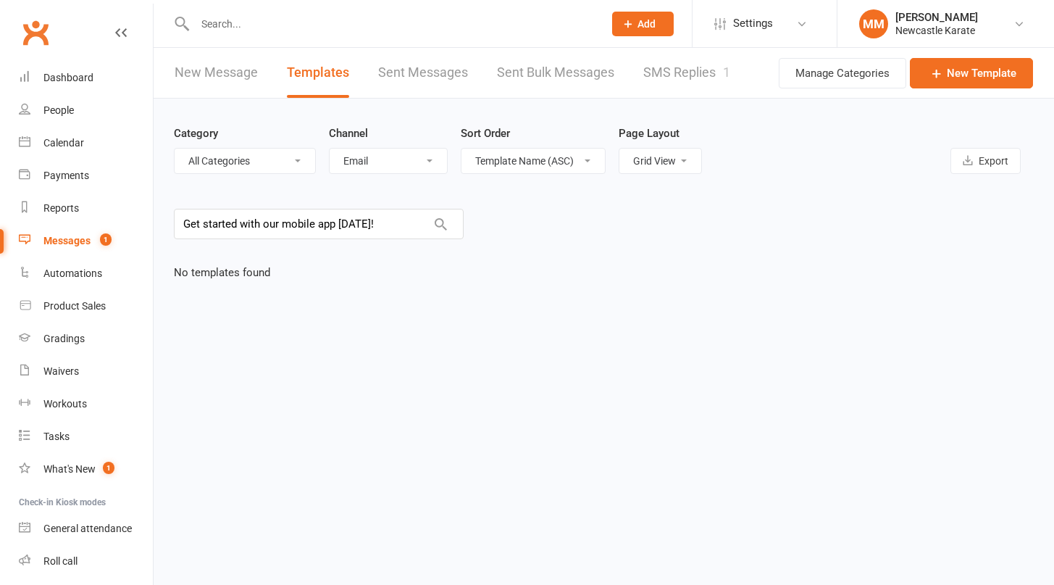
click at [449, 225] on icon at bounding box center [441, 223] width 17 height 17
click at [631, 246] on main "Category All Categories (No category) 7F Enquiry Events Finance General Grading…" at bounding box center [604, 407] width 860 height 617
click at [228, 67] on link "New Message" at bounding box center [216, 73] width 83 height 50
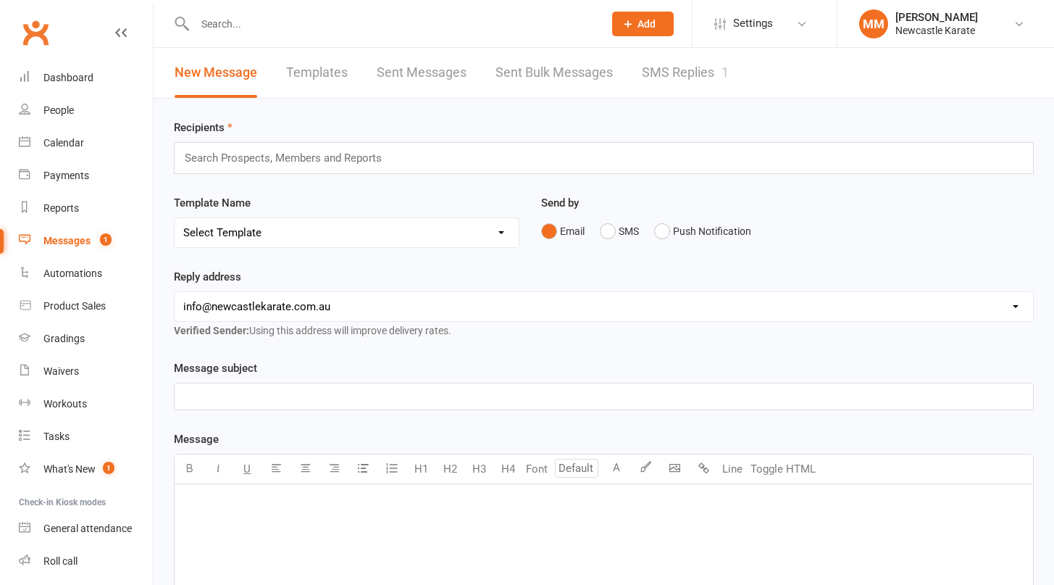
click at [175, 218] on select "Select Template [SMS] SMS 2 for 1 $39 [Email] An Enquiry - Juniors [Email] An E…" at bounding box center [347, 232] width 344 height 29
select select "60"
click option "[Email] A welcome email - Adults" at bounding box center [0, 0] width 0 height 0
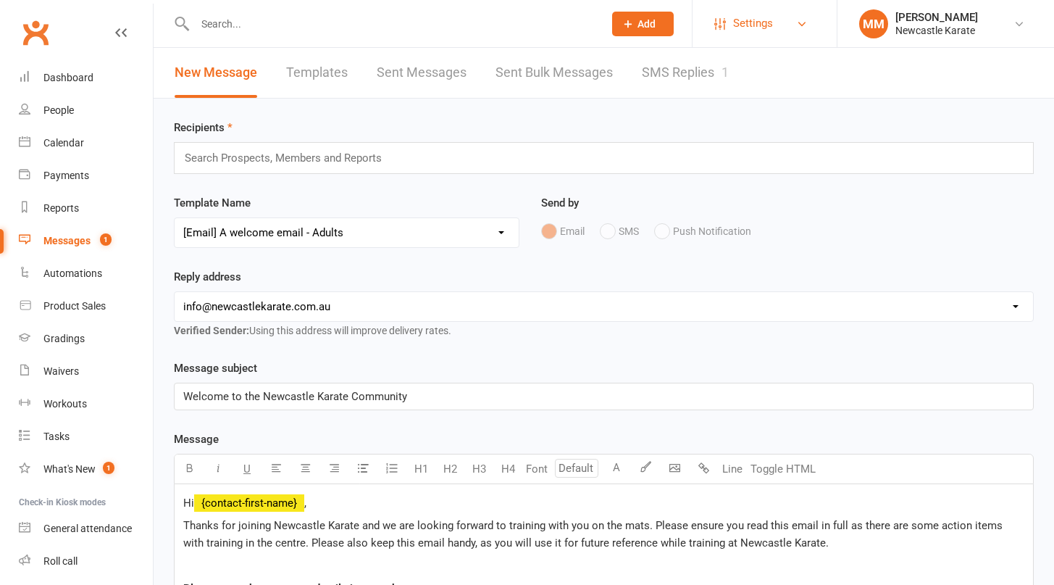
click at [728, 28] on link "Settings" at bounding box center [764, 23] width 101 height 33
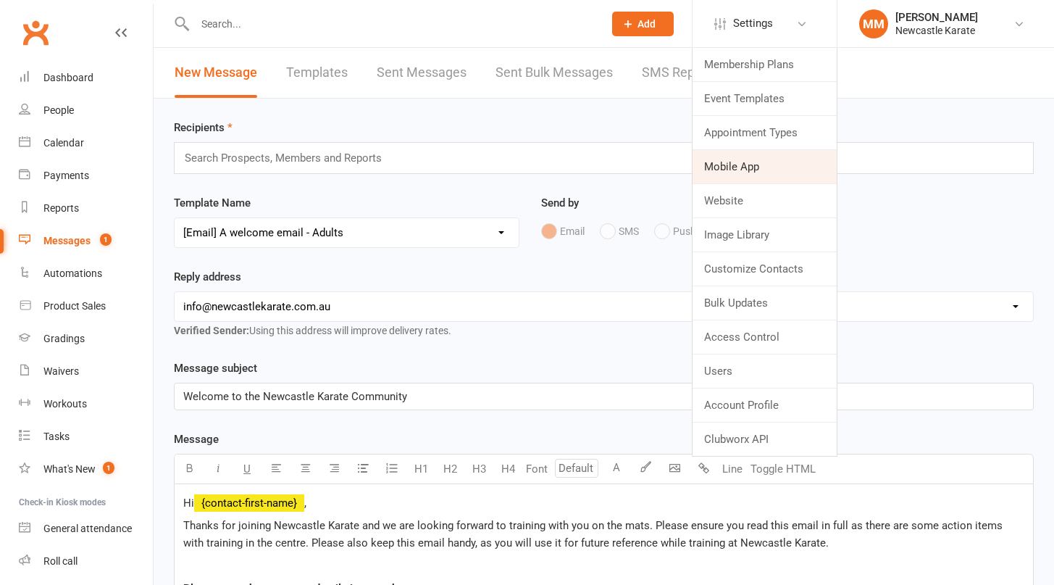
click at [724, 170] on link "Mobile App" at bounding box center [765, 166] width 144 height 33
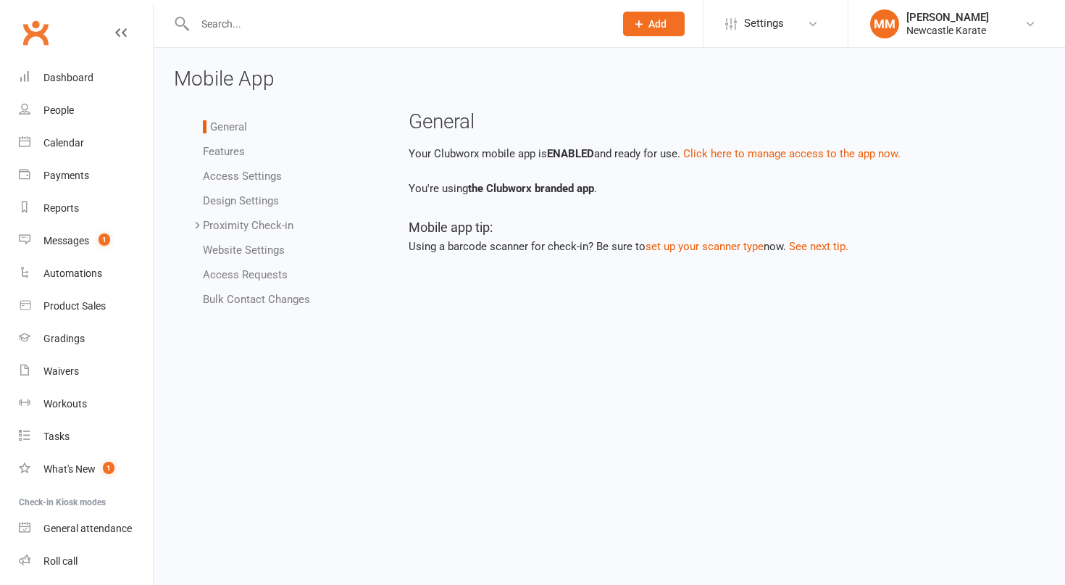
click at [278, 297] on link "Bulk Contact Changes" at bounding box center [256, 299] width 107 height 13
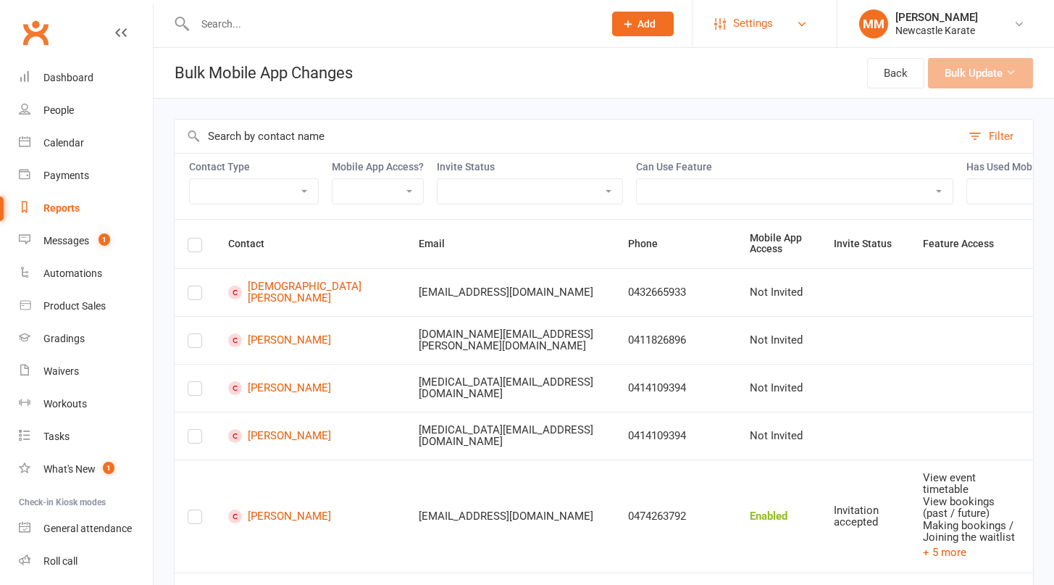
click at [770, 18] on span "Settings" at bounding box center [753, 23] width 40 height 33
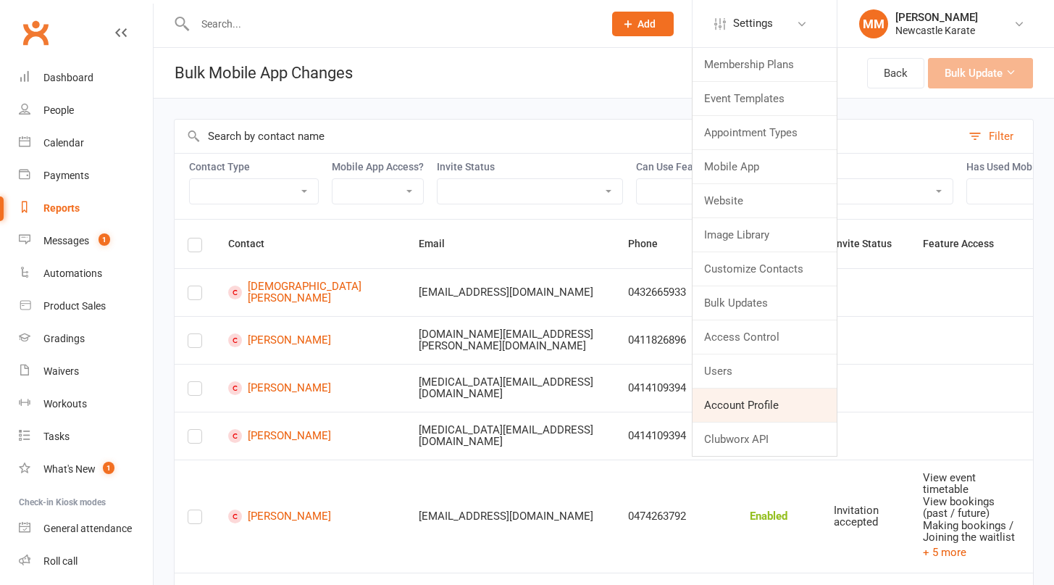
click at [730, 404] on link "Account Profile" at bounding box center [765, 404] width 144 height 33
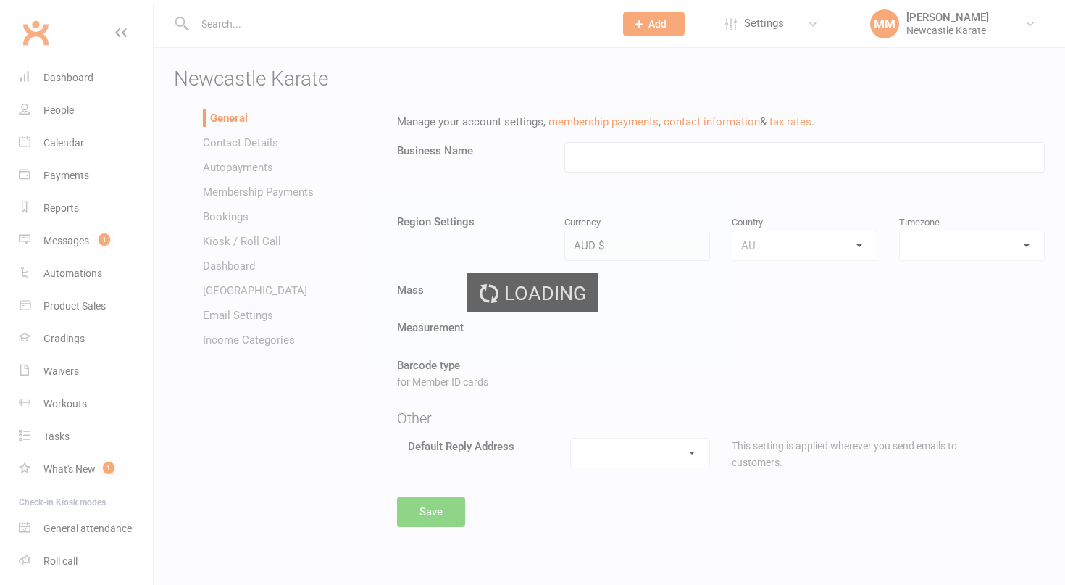
type input "Newcastle Karate"
select select "Australia/Sydney"
select select "info@newcastlekarate.com.au"
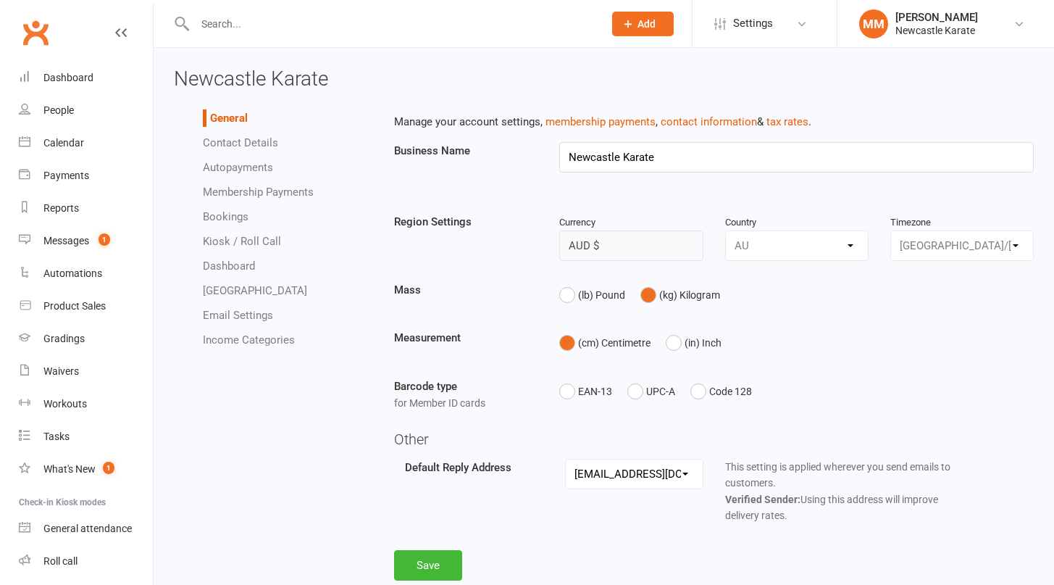
click at [250, 314] on link "Email Settings" at bounding box center [238, 315] width 70 height 13
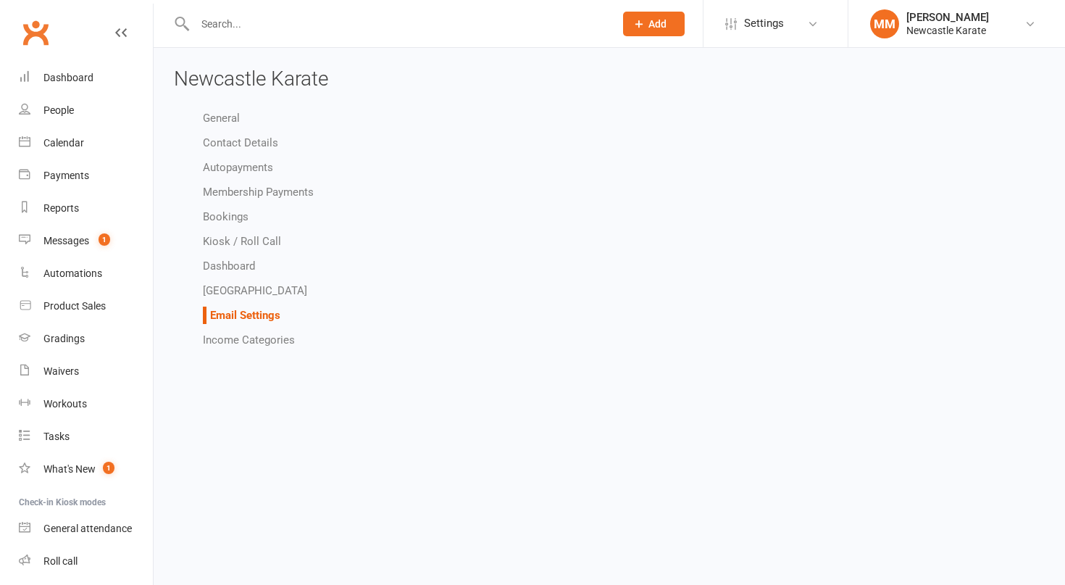
select select "other"
select select "do_not_send"
select select "other"
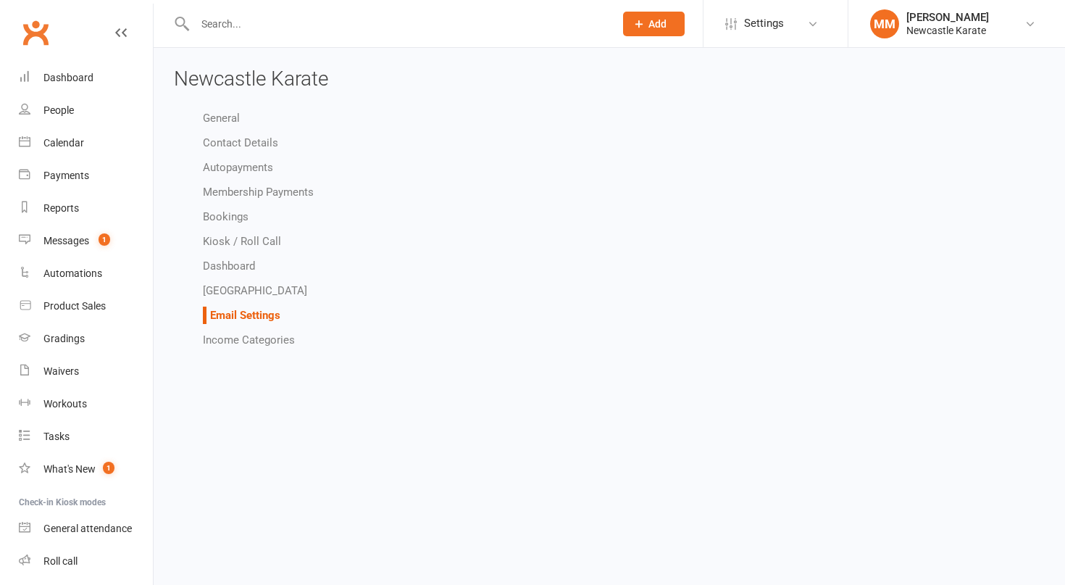
select select "do_not_send"
select select "other"
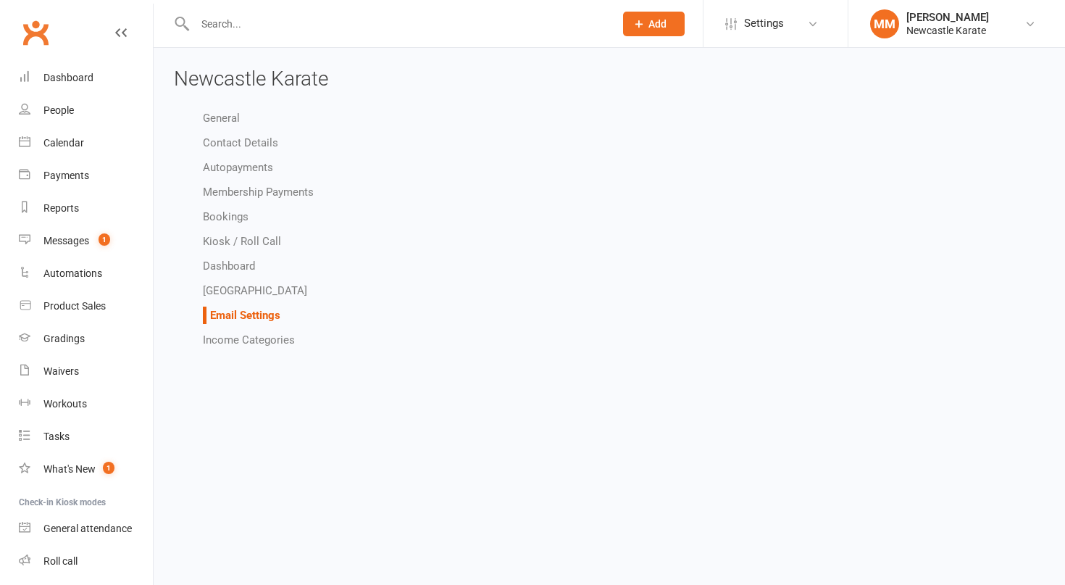
select select "other"
select select "do_not_send"
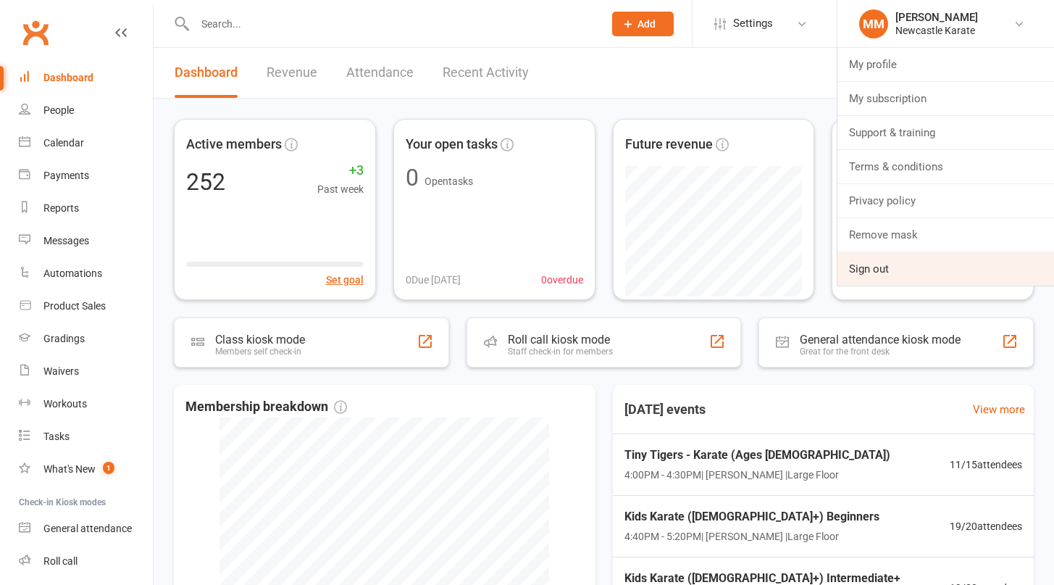
click at [922, 271] on link "Sign out" at bounding box center [945, 268] width 217 height 33
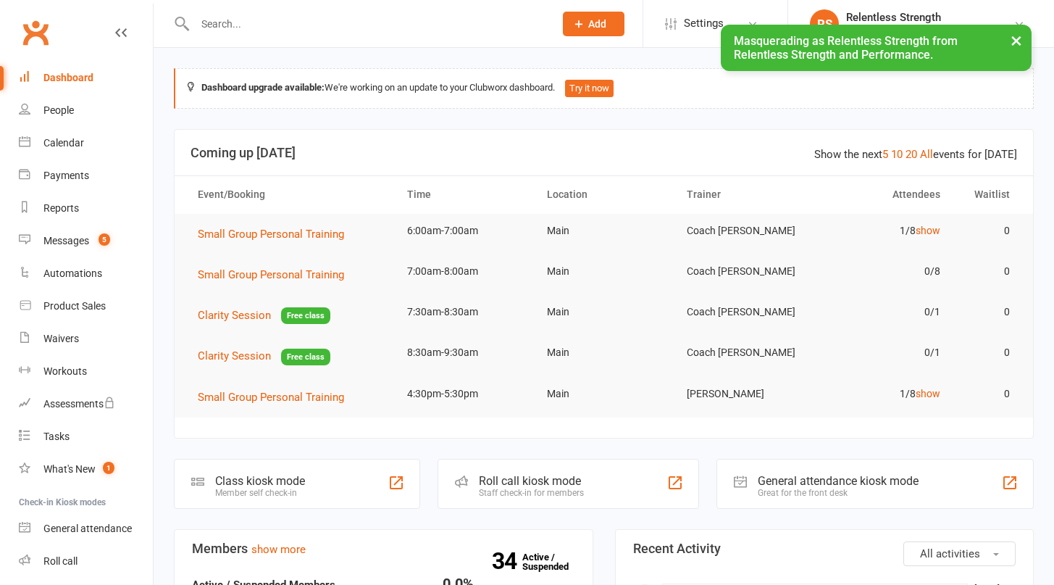
click at [1024, 44] on button "×" at bounding box center [1016, 40] width 26 height 31
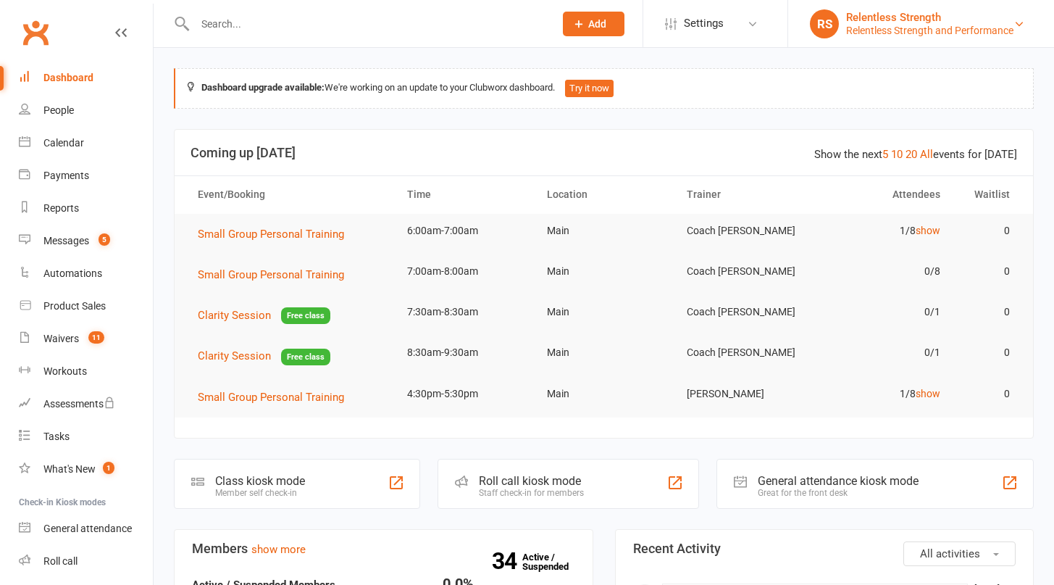
click at [908, 28] on div "Relentless Strength and Performance" at bounding box center [929, 30] width 167 height 13
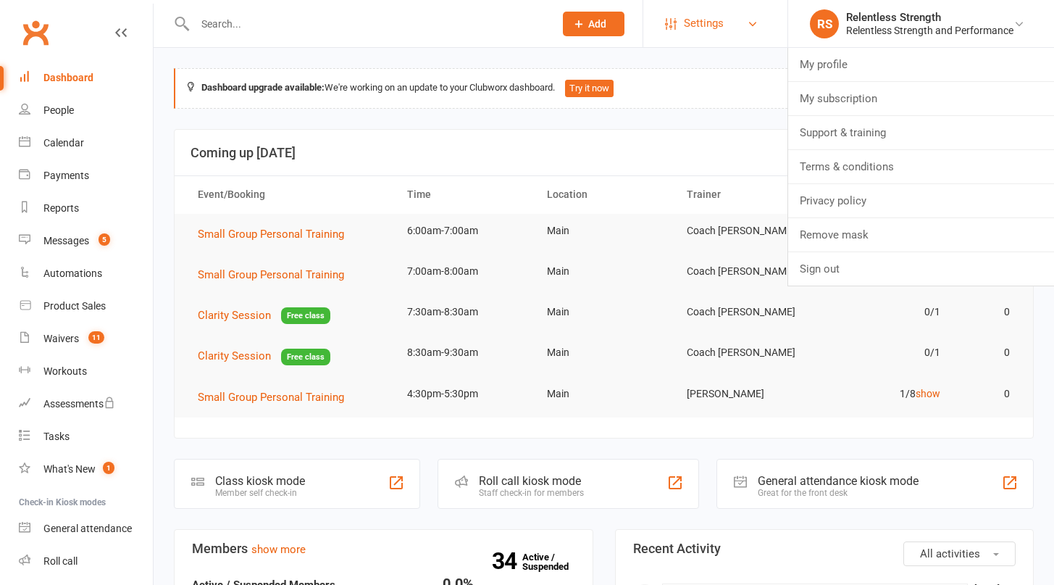
click at [714, 22] on span "Settings" at bounding box center [704, 23] width 40 height 33
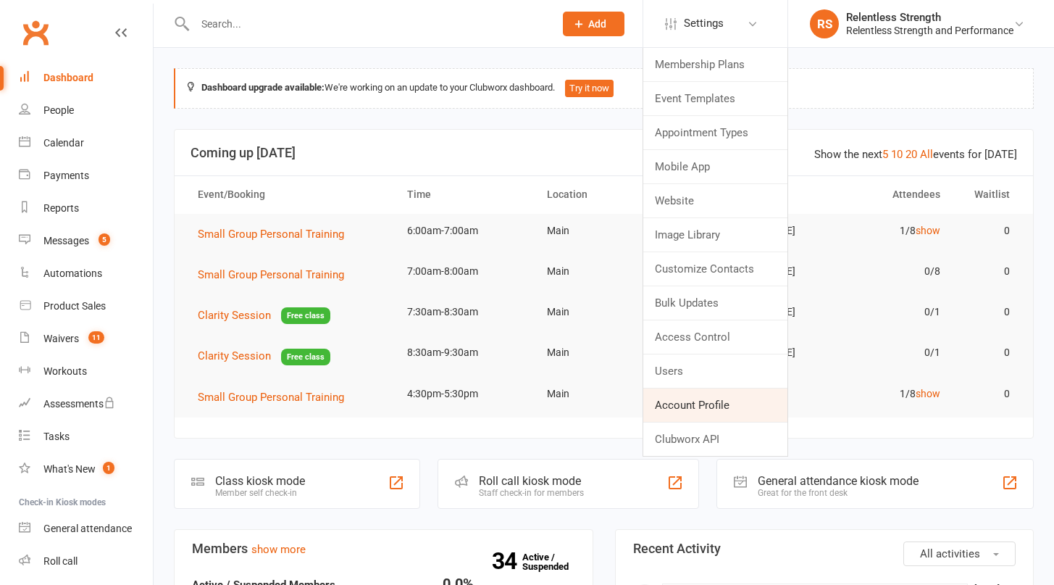
click at [724, 404] on link "Account Profile" at bounding box center [715, 404] width 144 height 33
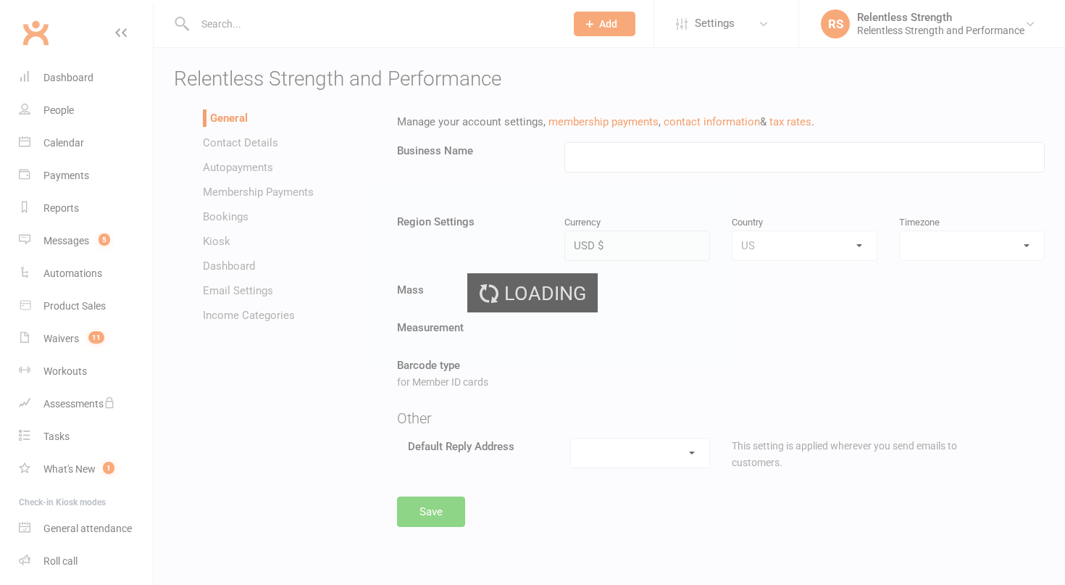
type input "Relentless Strength and Performance"
select select "America/New_York"
select select "info@relentlessli.com"
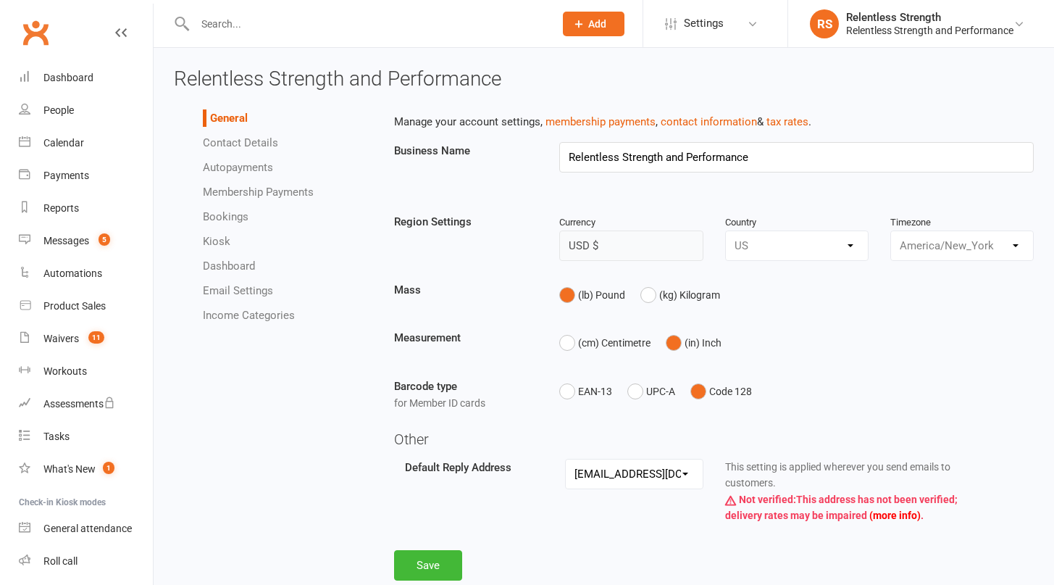
click at [237, 148] on link "Contact Details" at bounding box center [240, 142] width 75 height 13
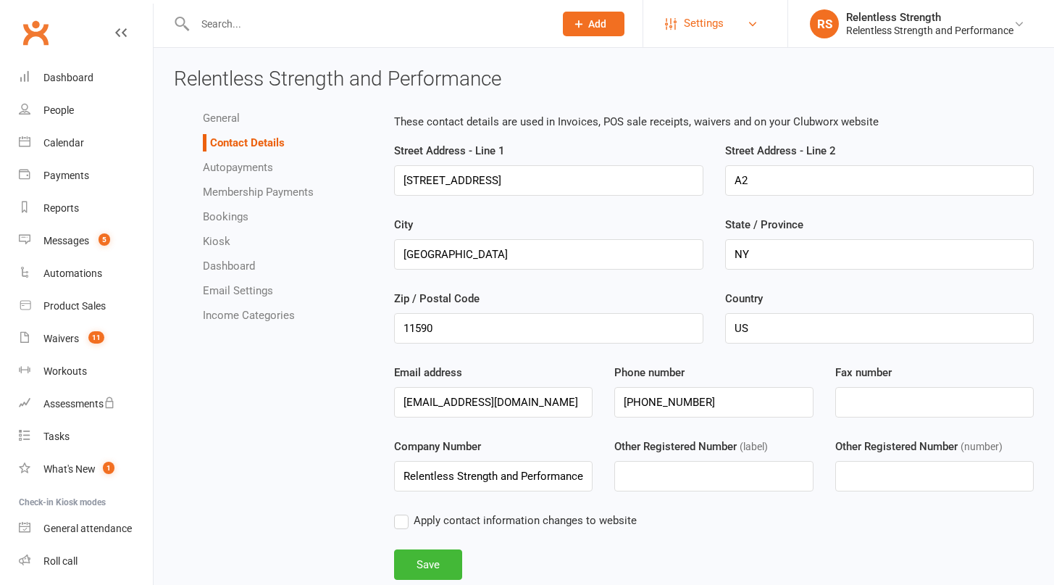
click at [709, 17] on span "Settings" at bounding box center [704, 23] width 40 height 33
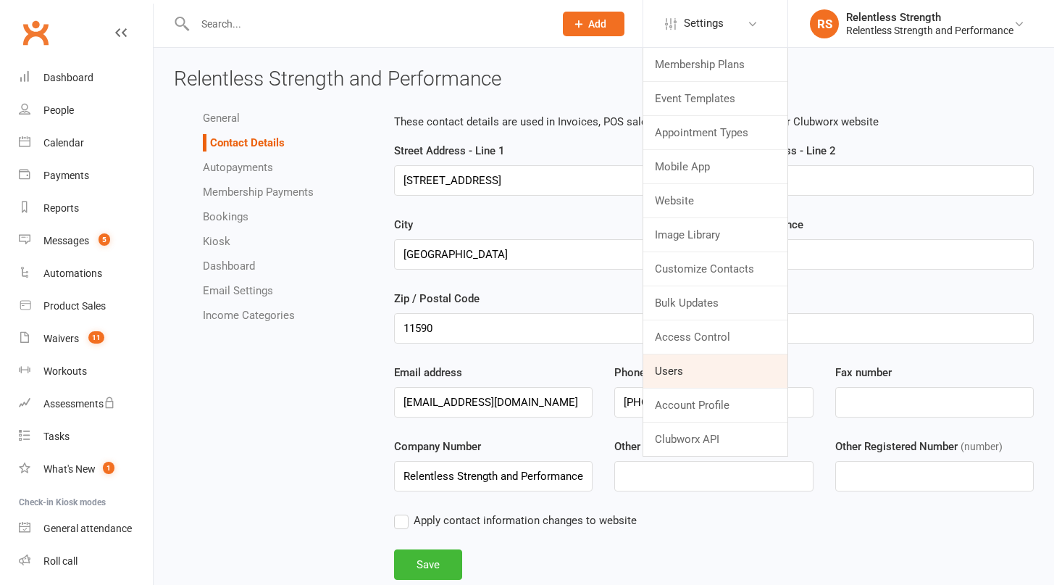
click at [703, 370] on link "Users" at bounding box center [715, 370] width 144 height 33
